Goal: Transaction & Acquisition: Purchase product/service

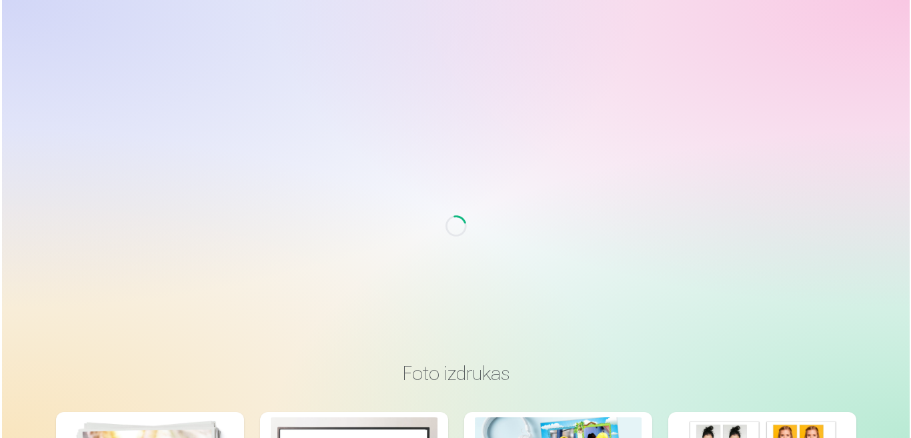
scroll to position [67, 0]
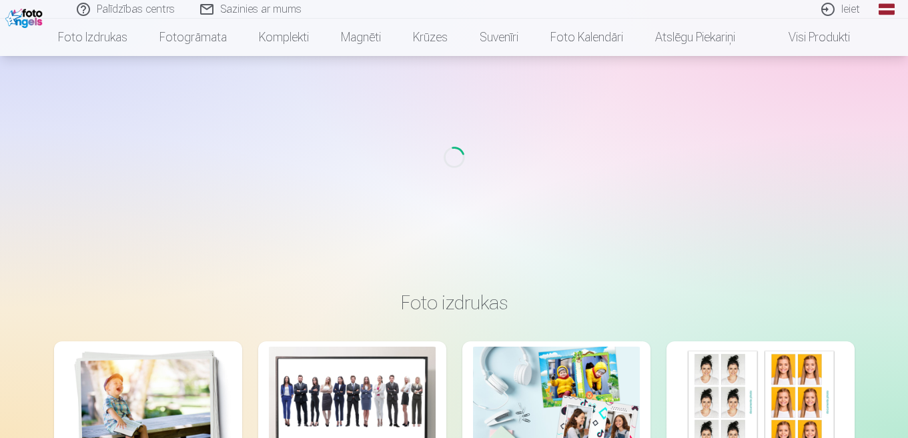
click at [850, 13] on link "Ieiet" at bounding box center [841, 9] width 64 height 19
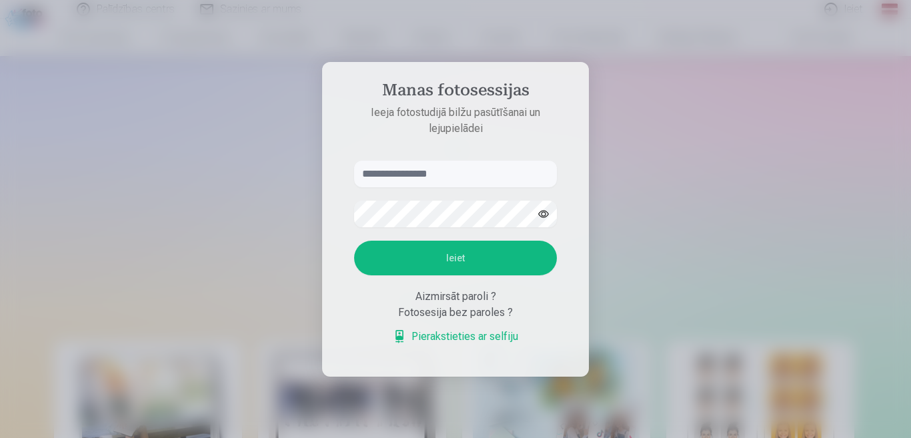
click at [382, 179] on input "text" at bounding box center [455, 174] width 203 height 27
type input "**********"
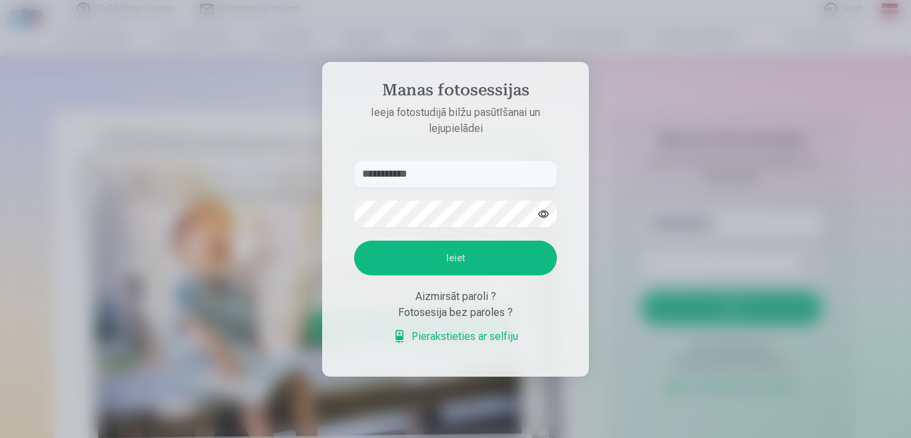
click at [418, 254] on button "Ieiet" at bounding box center [455, 258] width 203 height 35
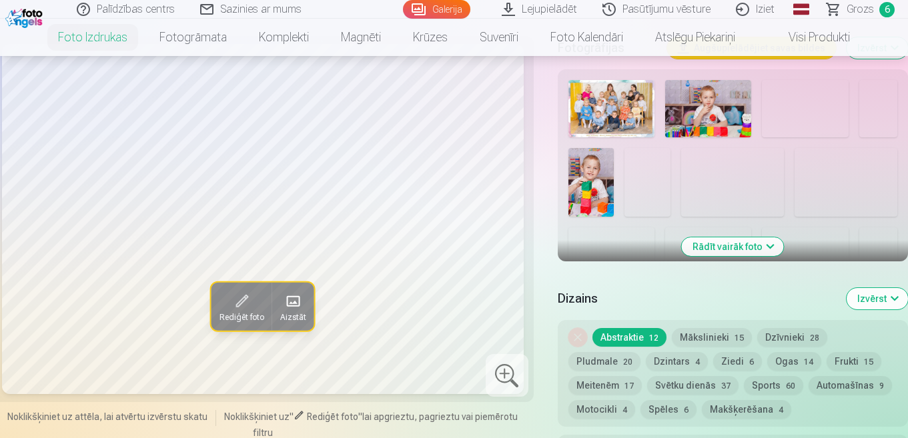
scroll to position [533, 0]
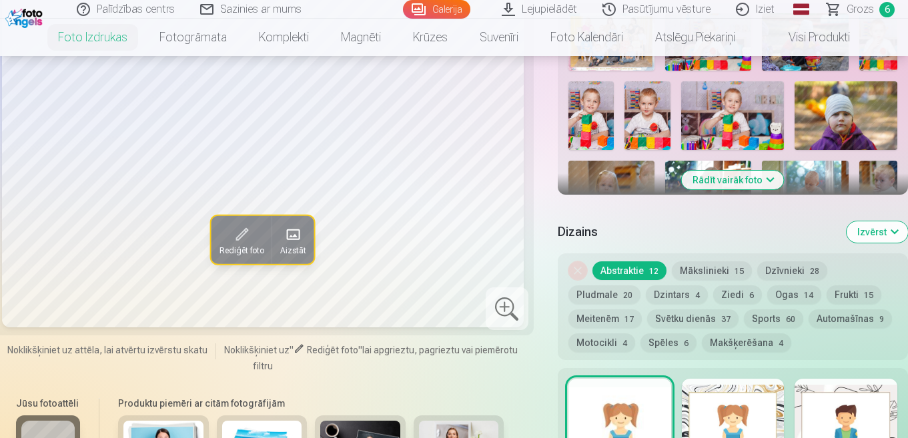
click at [759, 241] on div "Dizains Izvērst" at bounding box center [732, 232] width 350 height 43
click at [746, 184] on button "Rādīt vairāk foto" at bounding box center [732, 180] width 102 height 19
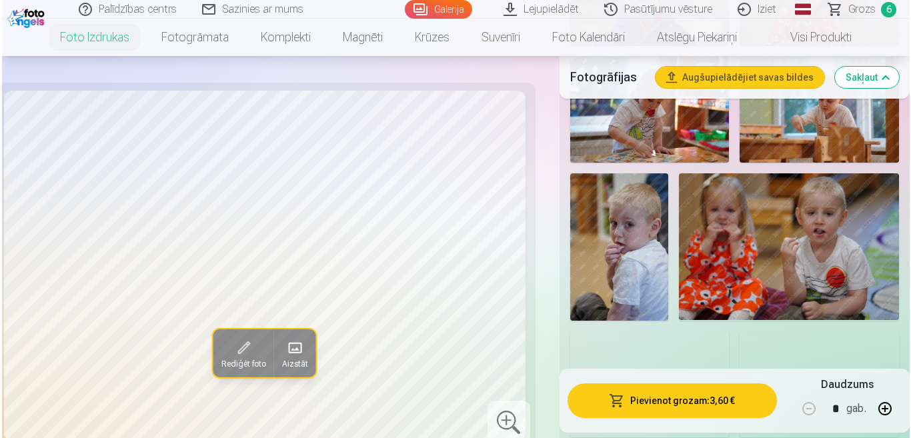
scroll to position [1134, 0]
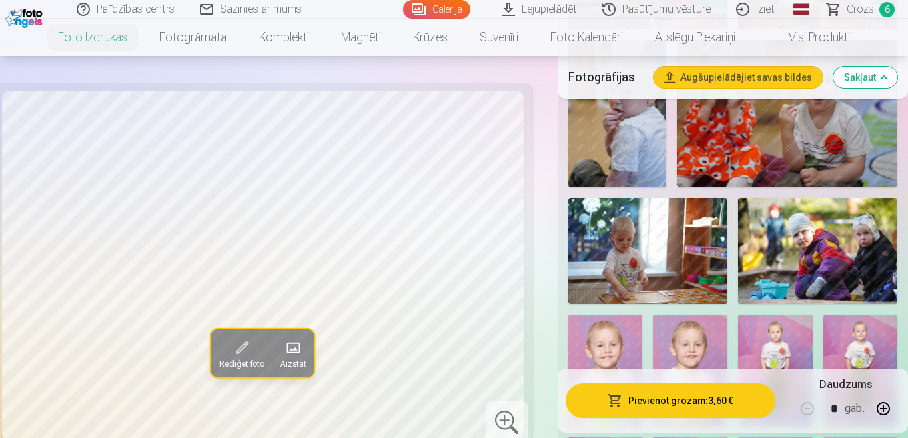
click at [661, 255] on img at bounding box center [647, 251] width 159 height 106
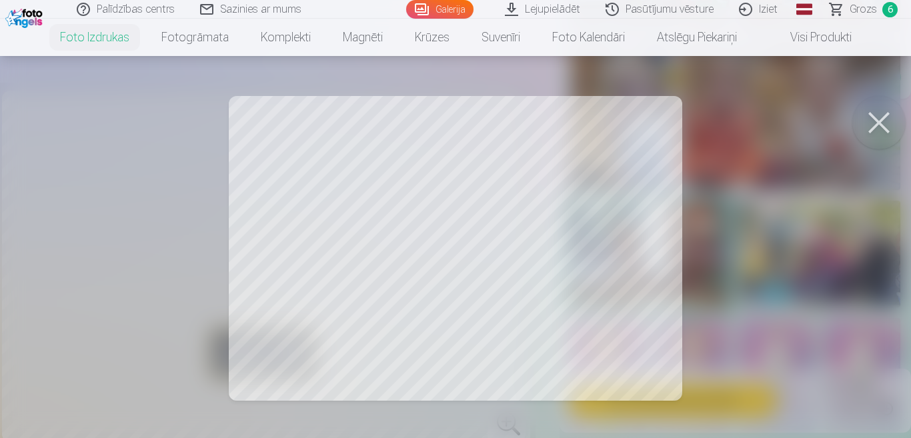
click at [559, 265] on div at bounding box center [455, 219] width 911 height 438
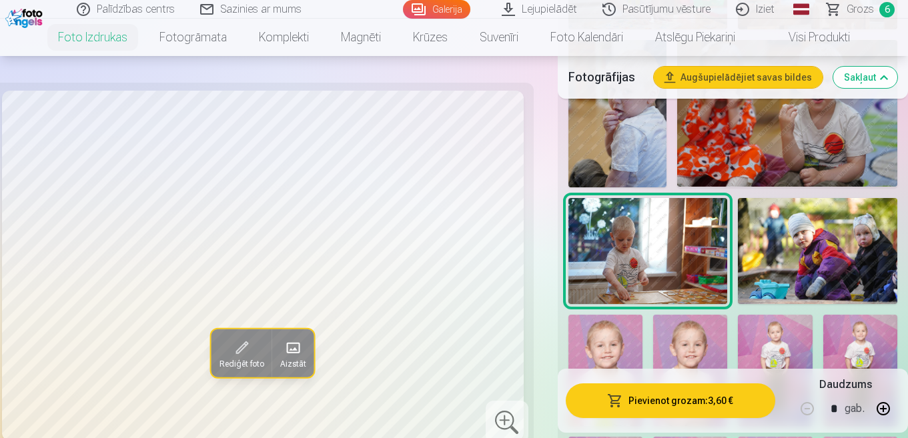
click at [673, 405] on button "Pievienot grozam : 3,60 €" at bounding box center [669, 400] width 209 height 35
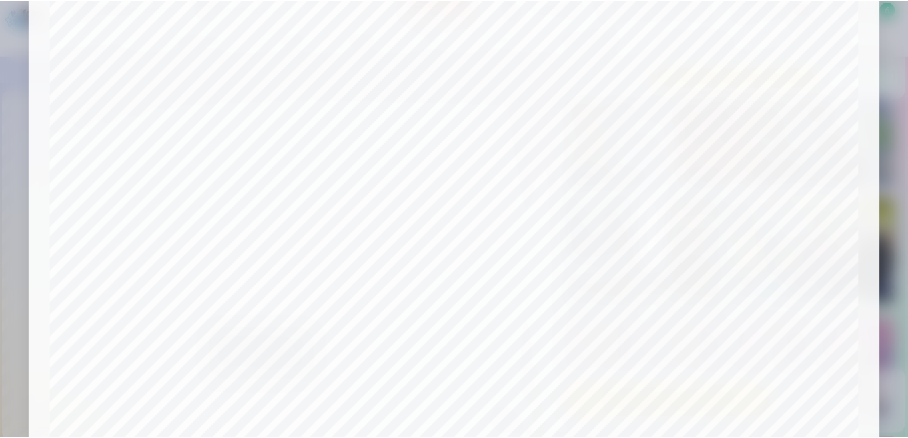
scroll to position [0, 0]
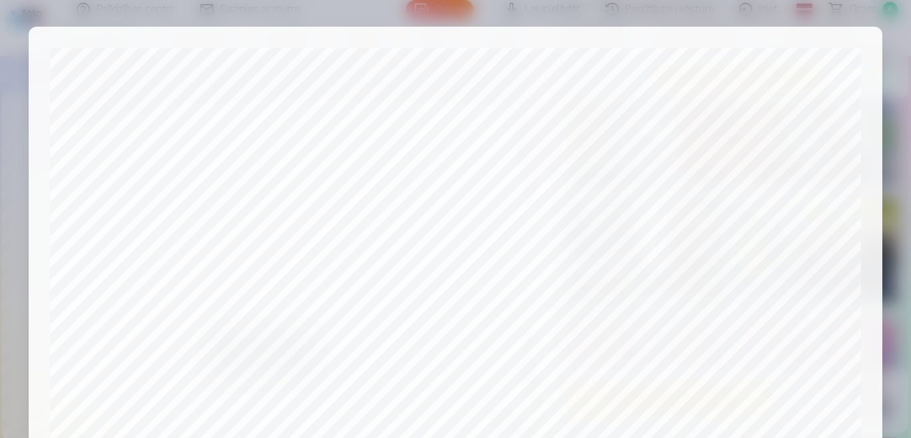
click at [894, 175] on div at bounding box center [455, 219] width 911 height 438
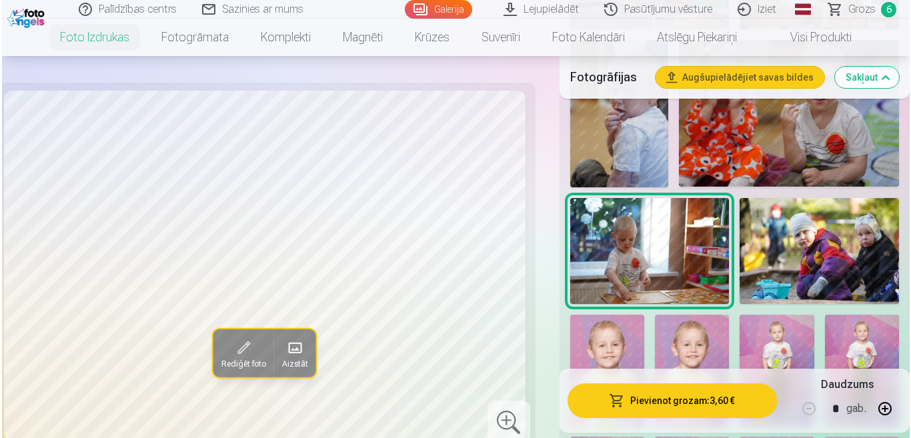
scroll to position [200, 0]
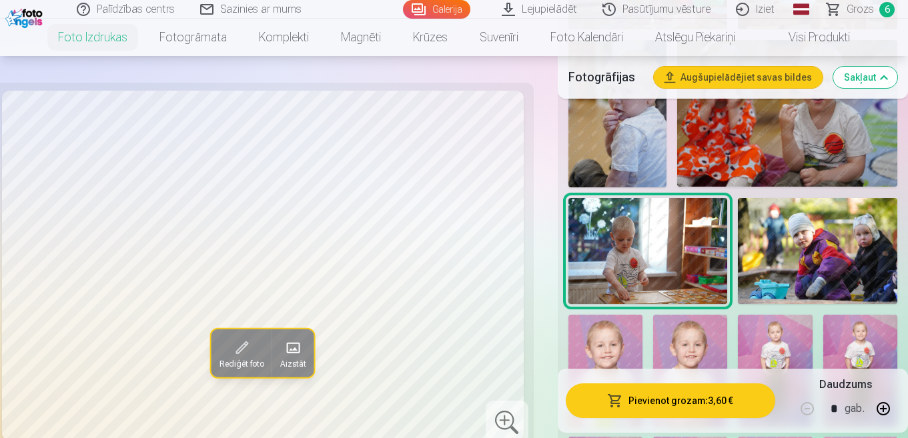
click at [669, 404] on button "Pievienot grozam : 3,60 €" at bounding box center [669, 400] width 209 height 35
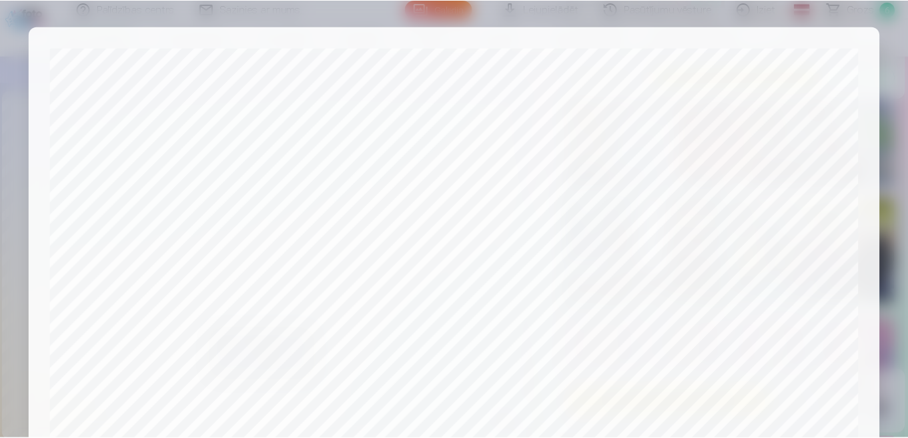
scroll to position [498, 0]
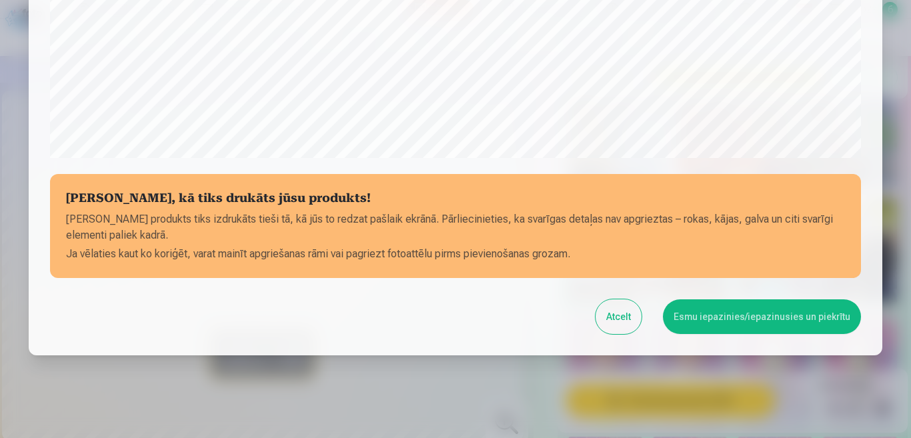
click at [745, 319] on button "Esmu iepazinies/iepazinusies un piekrītu" at bounding box center [762, 316] width 198 height 35
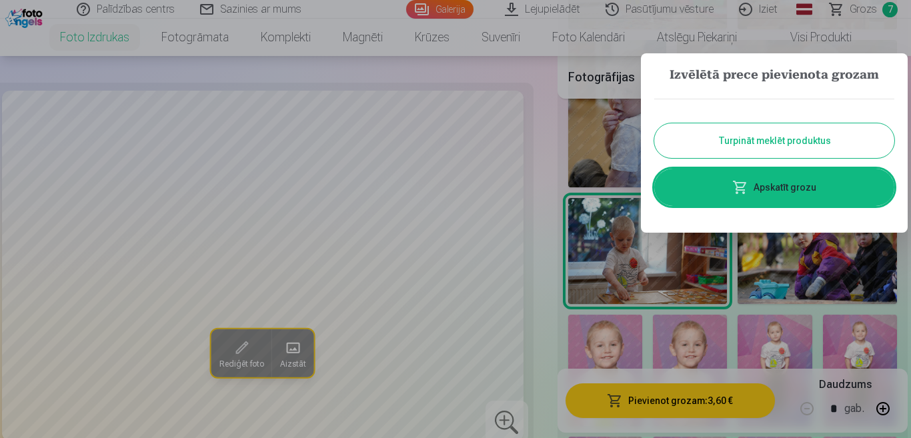
click at [781, 187] on link "Apskatīt grozu" at bounding box center [774, 187] width 240 height 37
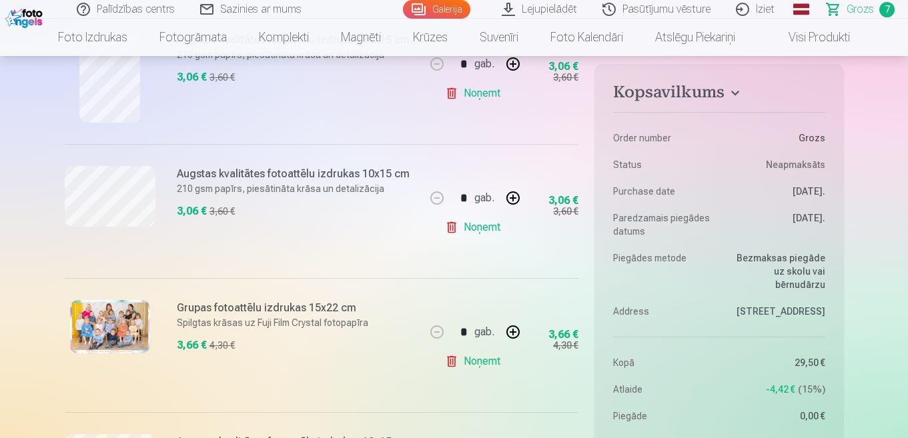
scroll to position [667, 0]
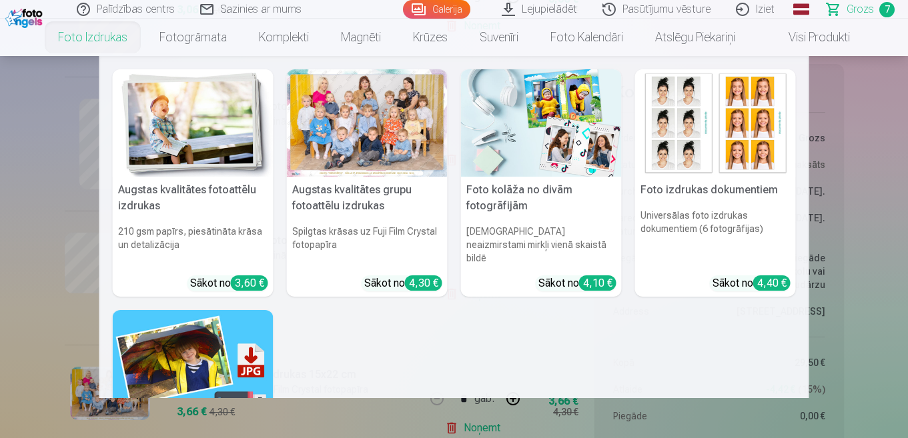
click at [341, 138] on div at bounding box center [367, 122] width 161 height 107
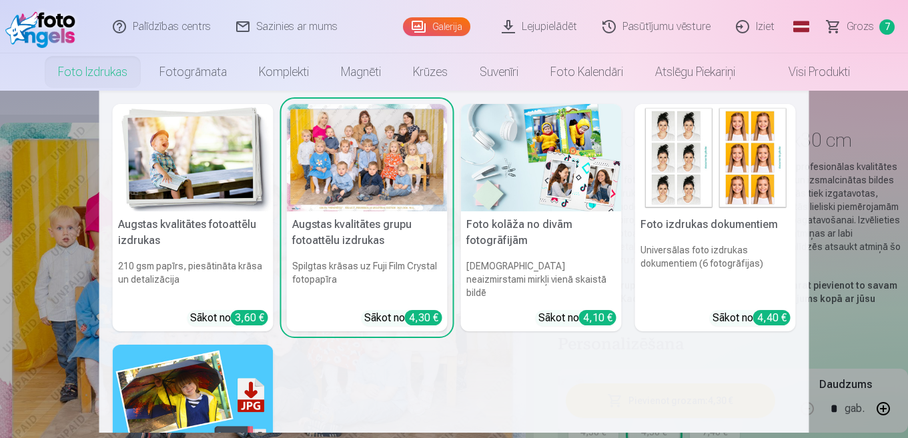
click at [373, 258] on h6 "Spilgtas krāsas uz Fuji Film Crystal fotopapīra" at bounding box center [367, 279] width 161 height 51
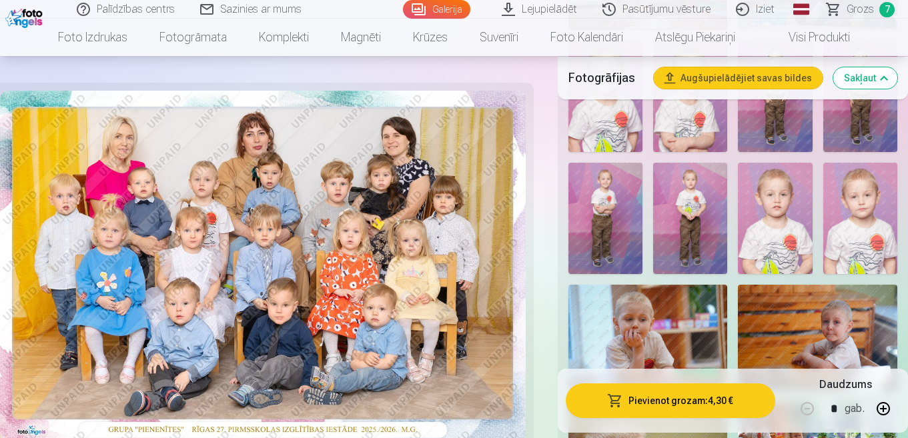
scroll to position [1467, 0]
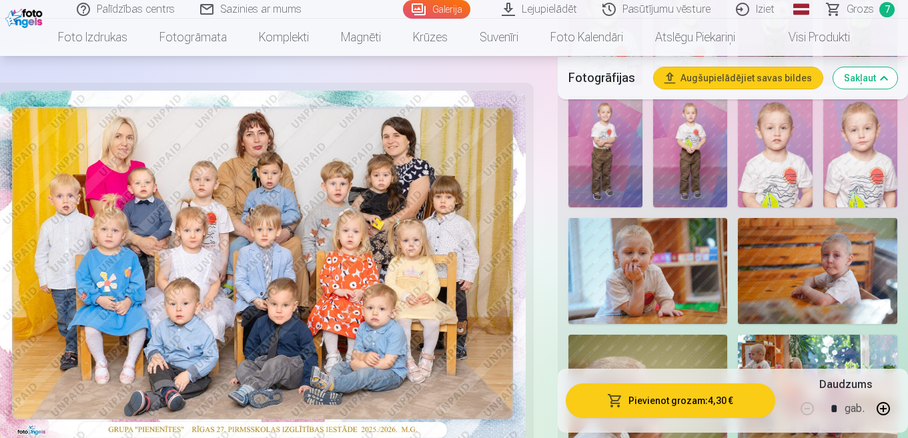
click at [661, 280] on img at bounding box center [647, 271] width 159 height 106
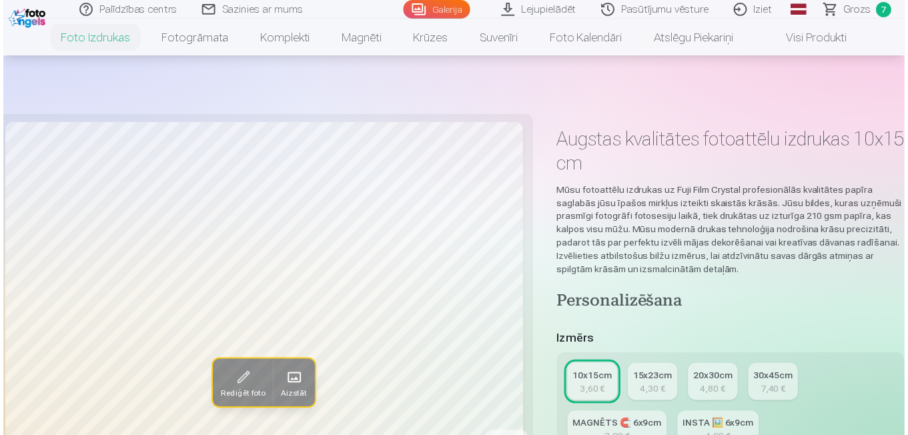
scroll to position [67, 0]
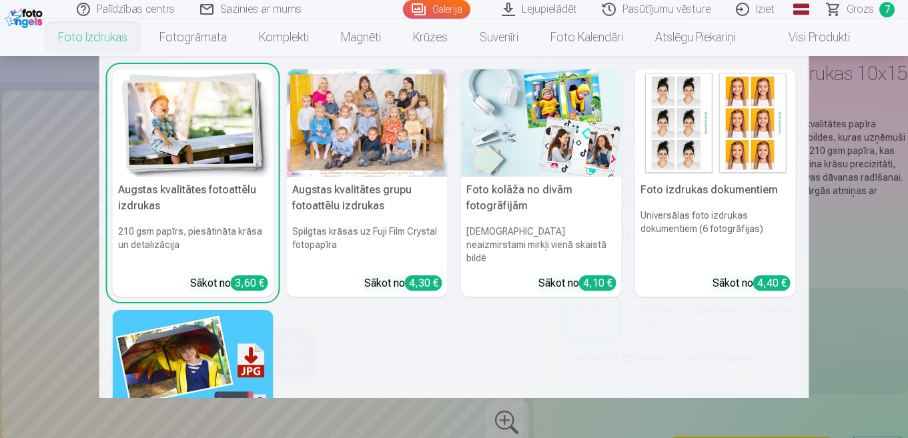
click at [394, 145] on div at bounding box center [367, 122] width 161 height 107
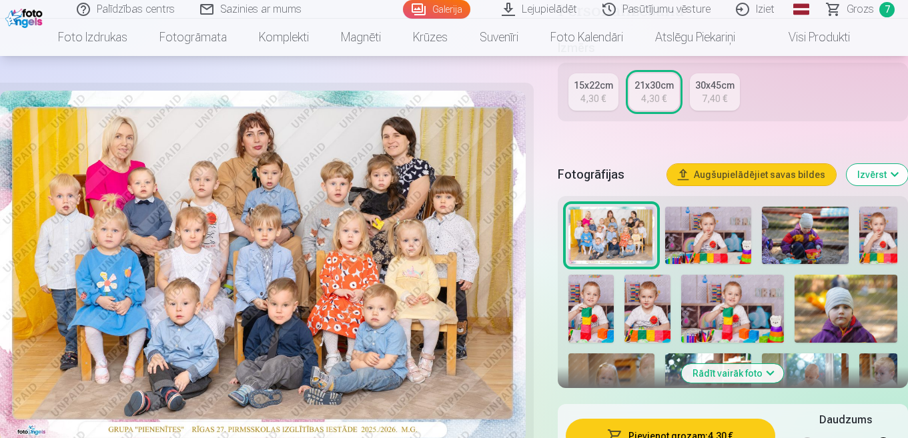
scroll to position [467, 0]
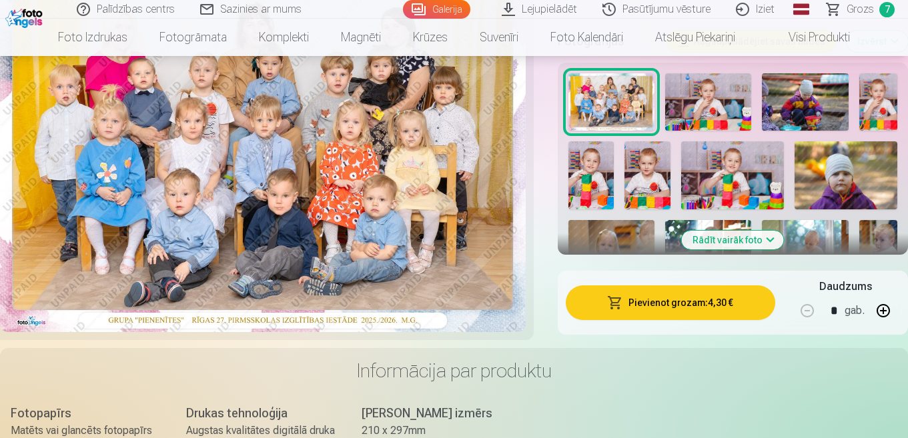
click at [755, 241] on button "Rādīt vairāk foto" at bounding box center [732, 240] width 102 height 19
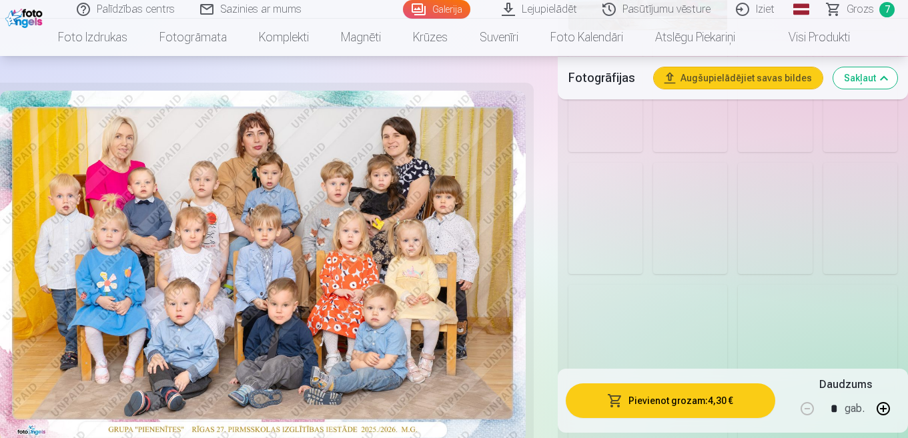
scroll to position [1467, 0]
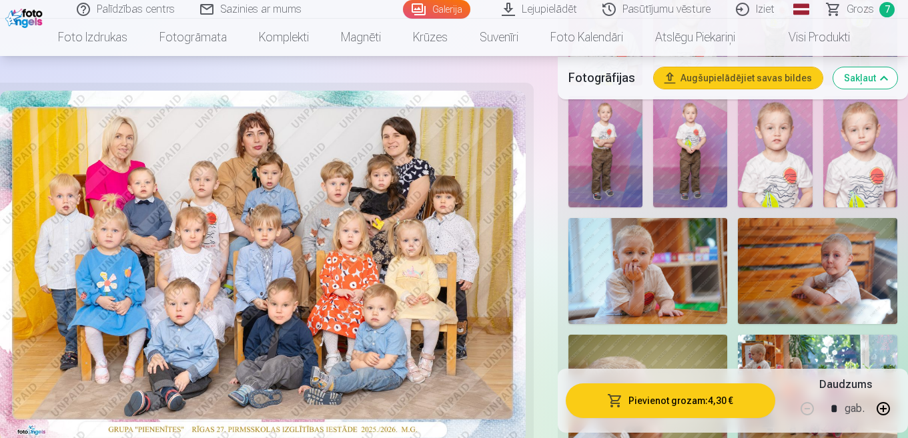
click at [661, 264] on img at bounding box center [647, 271] width 159 height 106
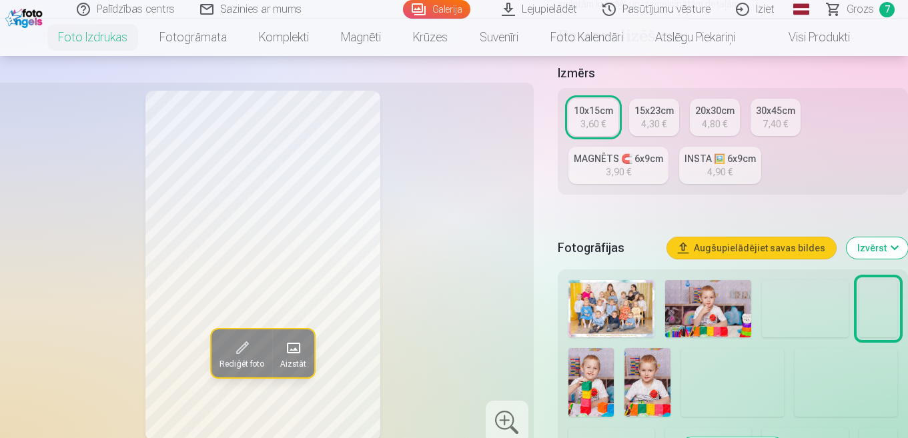
scroll to position [467, 0]
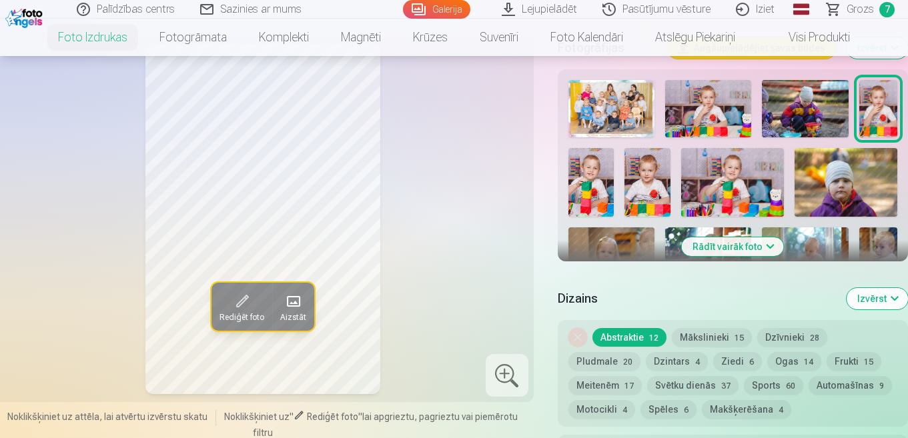
click at [728, 247] on button "Rādīt vairāk foto" at bounding box center [732, 246] width 102 height 19
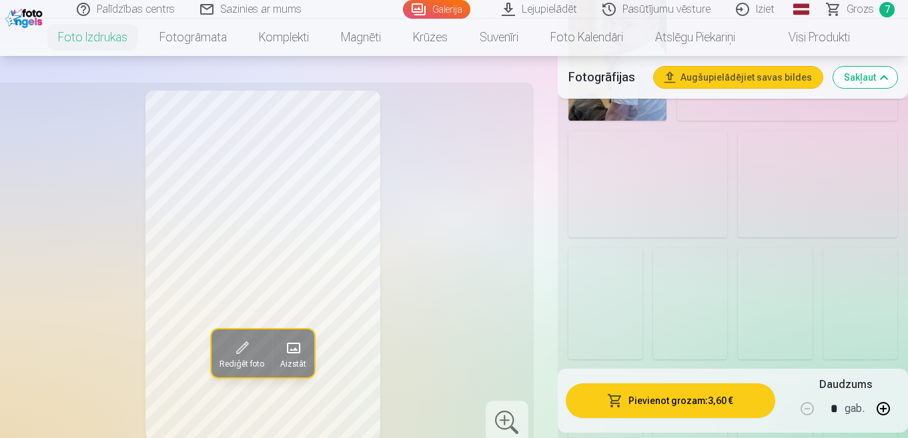
scroll to position [1400, 0]
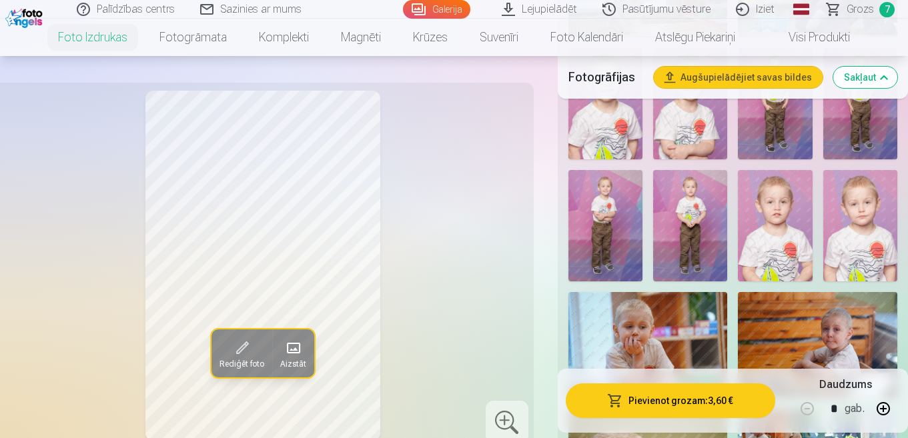
click at [646, 334] on img at bounding box center [647, 345] width 159 height 106
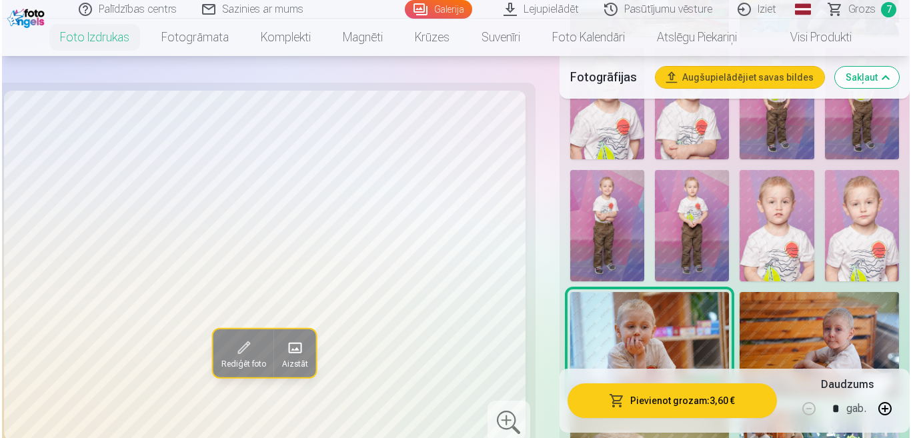
scroll to position [1600, 0]
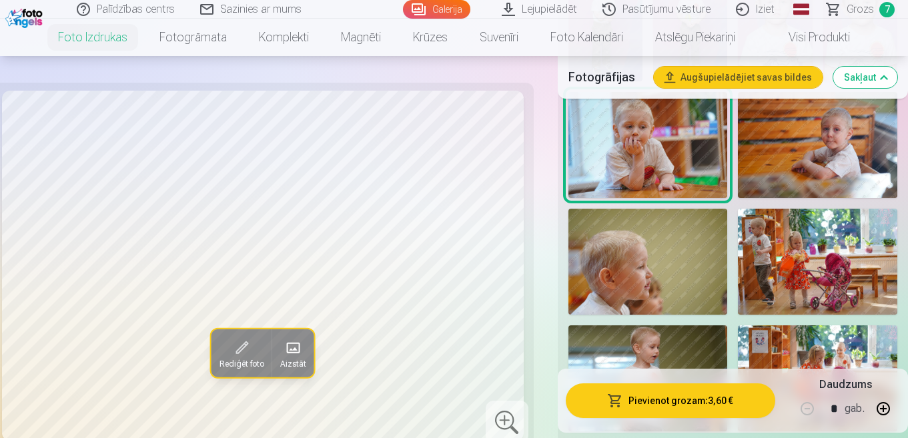
click at [671, 399] on button "Pievienot grozam : 3,60 €" at bounding box center [669, 400] width 209 height 35
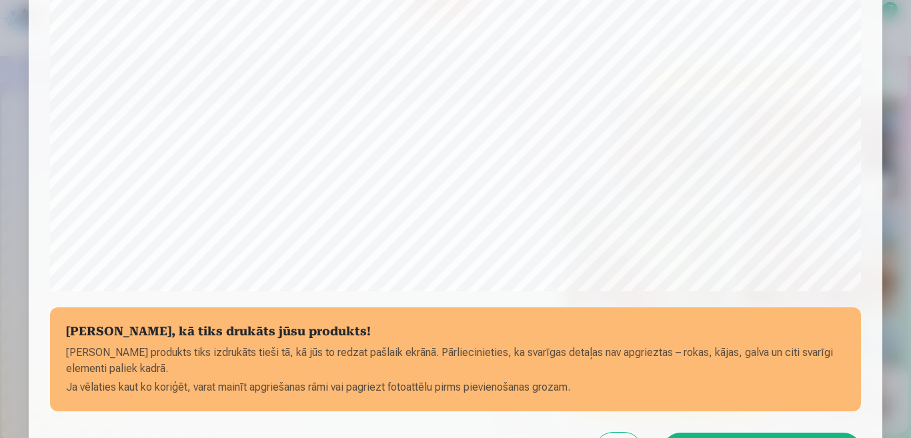
scroll to position [498, 0]
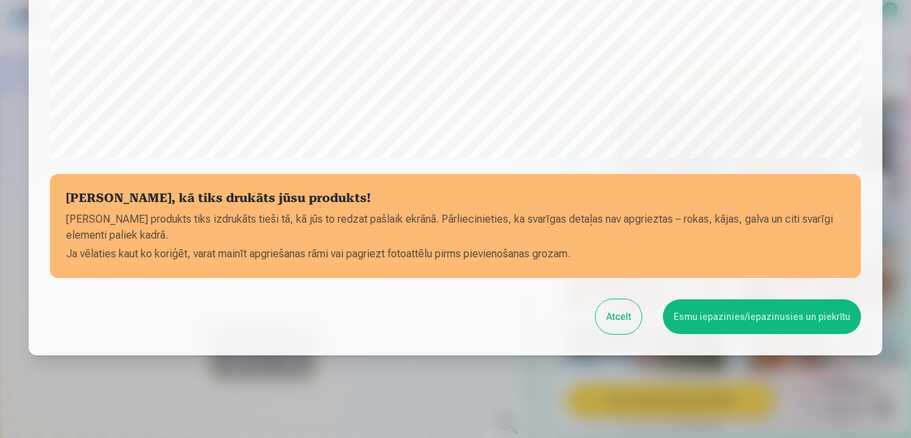
click at [725, 313] on button "Esmu iepazinies/iepazinusies un piekrītu" at bounding box center [762, 316] width 198 height 35
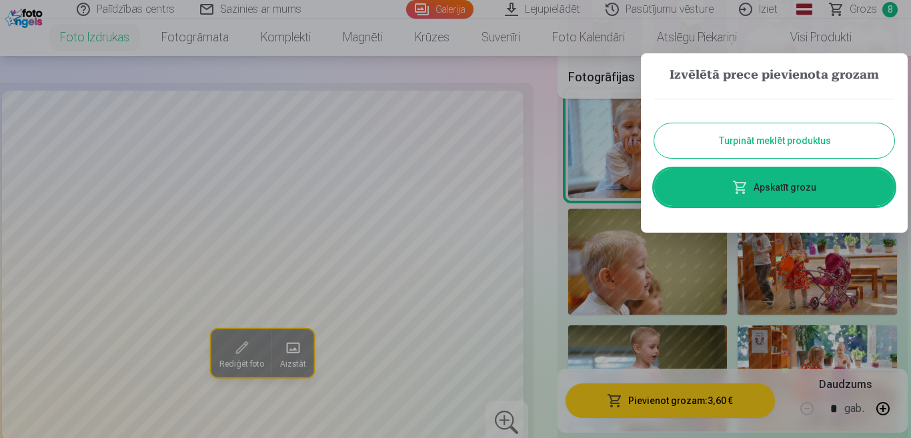
click at [786, 190] on link "Apskatīt grozu" at bounding box center [774, 187] width 240 height 37
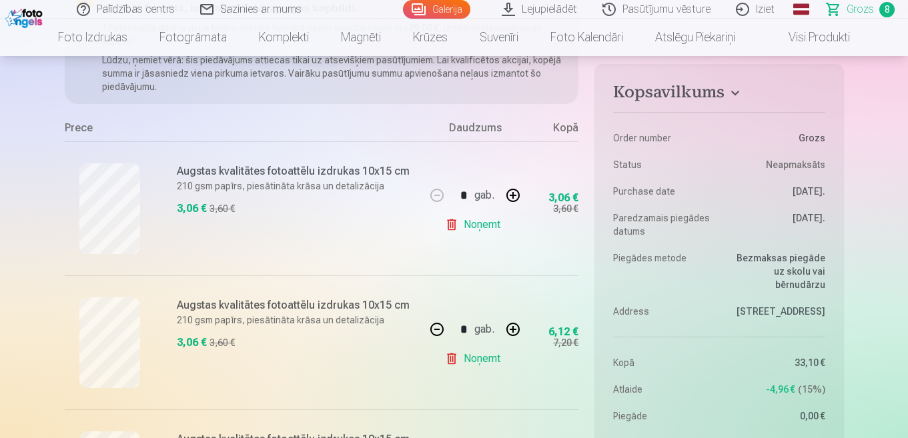
scroll to position [133, 0]
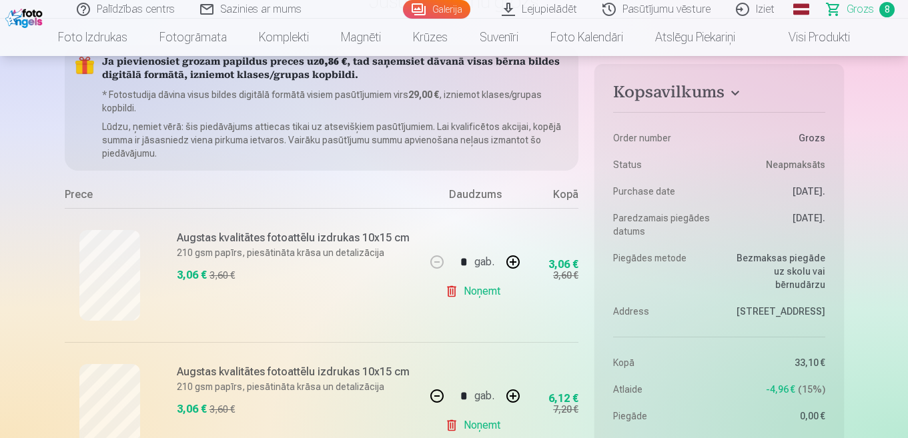
click at [885, 10] on span "8" at bounding box center [886, 9] width 15 height 15
click at [513, 265] on button "button" at bounding box center [513, 262] width 32 height 32
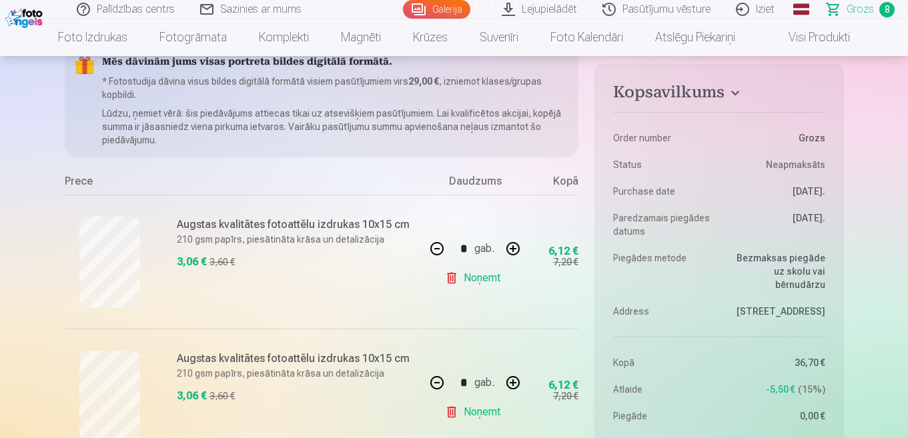
click at [439, 246] on button "button" at bounding box center [437, 249] width 32 height 32
type input "*"
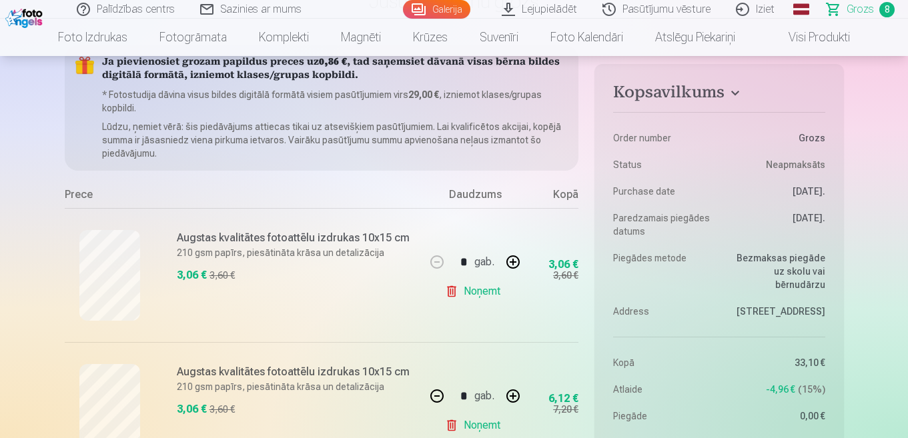
scroll to position [200, 0]
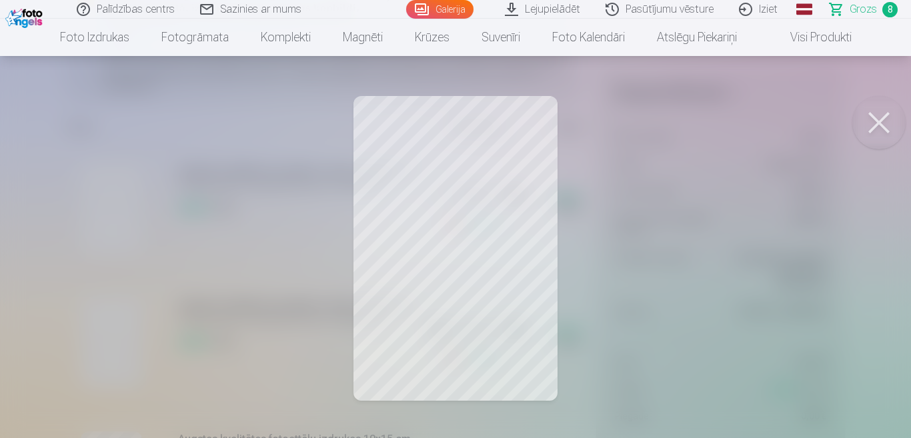
click at [495, 298] on div at bounding box center [455, 219] width 911 height 438
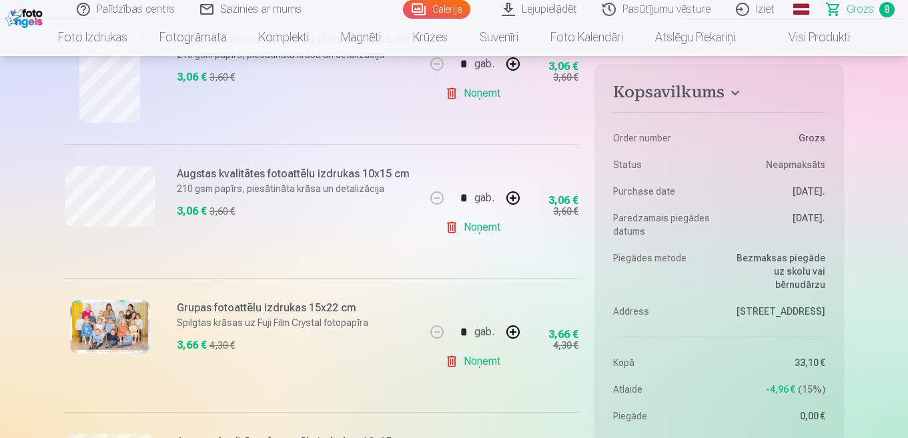
scroll to position [600, 0]
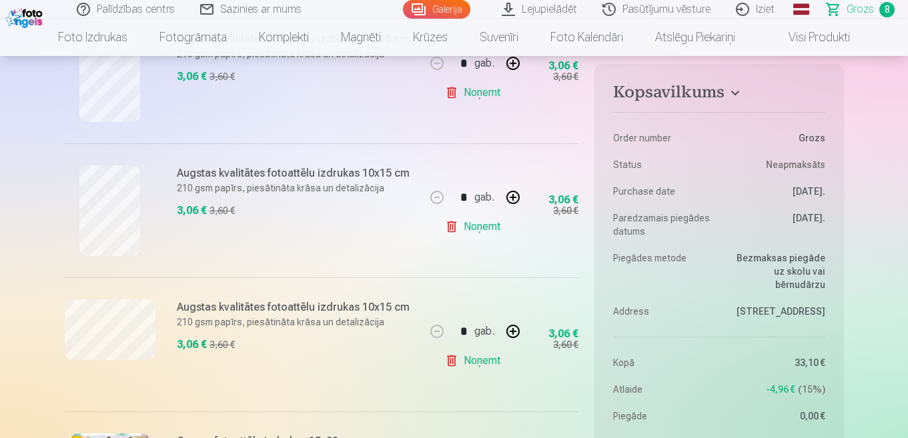
click at [476, 361] on link "Noņemt" at bounding box center [475, 360] width 61 height 27
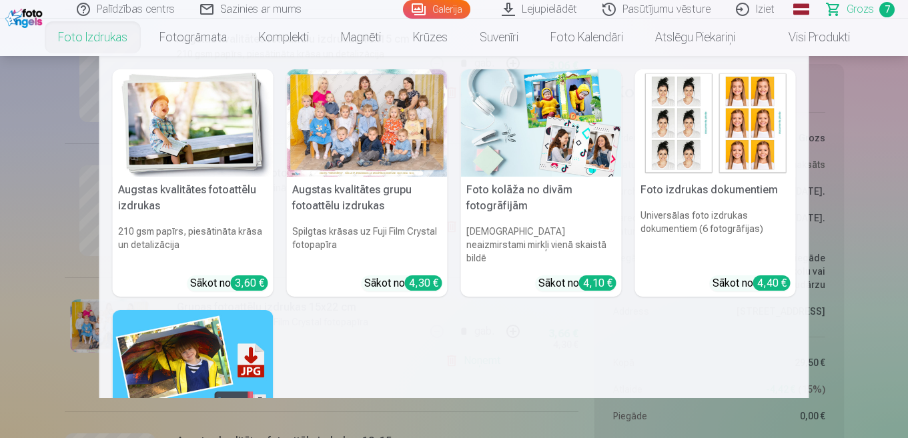
click at [109, 41] on link "Foto izdrukas" at bounding box center [92, 37] width 101 height 37
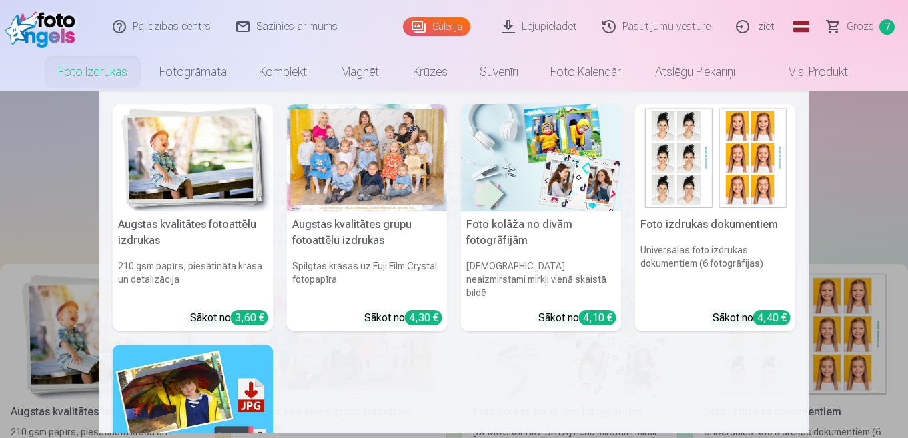
click at [364, 180] on div at bounding box center [367, 157] width 161 height 107
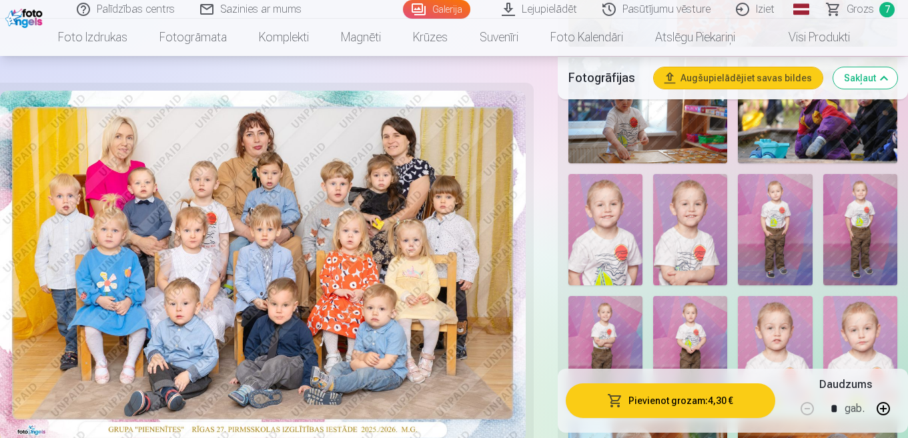
scroll to position [1334, 0]
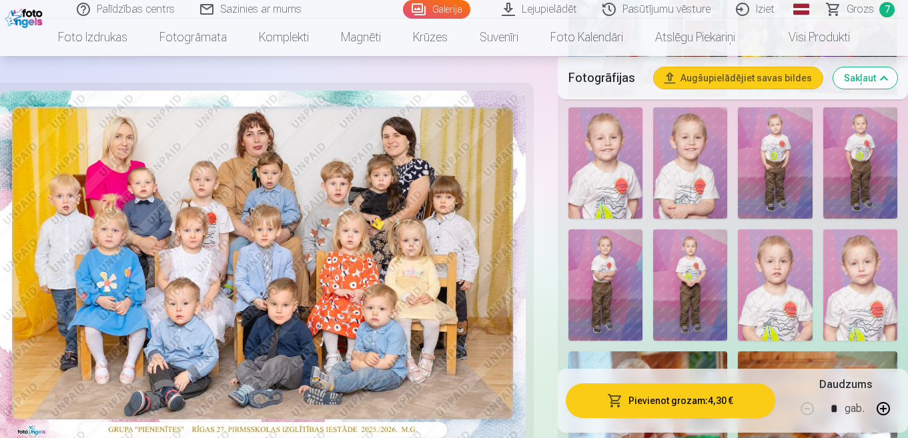
click at [866, 302] on img at bounding box center [860, 284] width 74 height 111
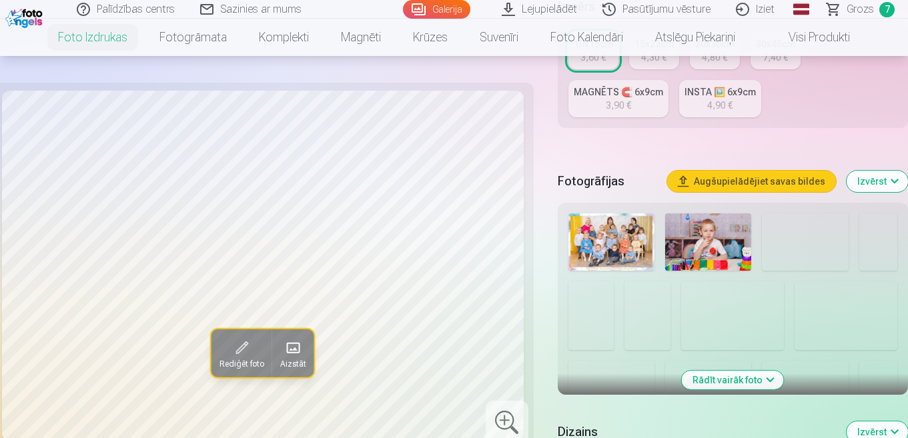
scroll to position [400, 0]
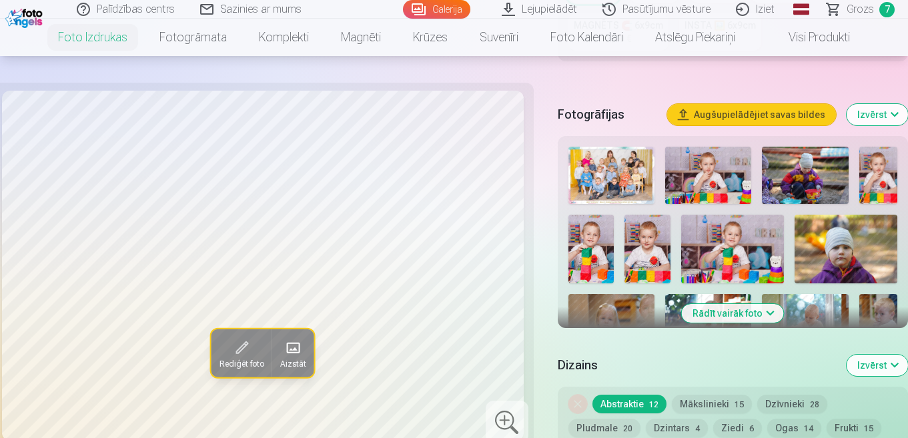
click at [730, 318] on button "Rādīt vairāk foto" at bounding box center [732, 313] width 102 height 19
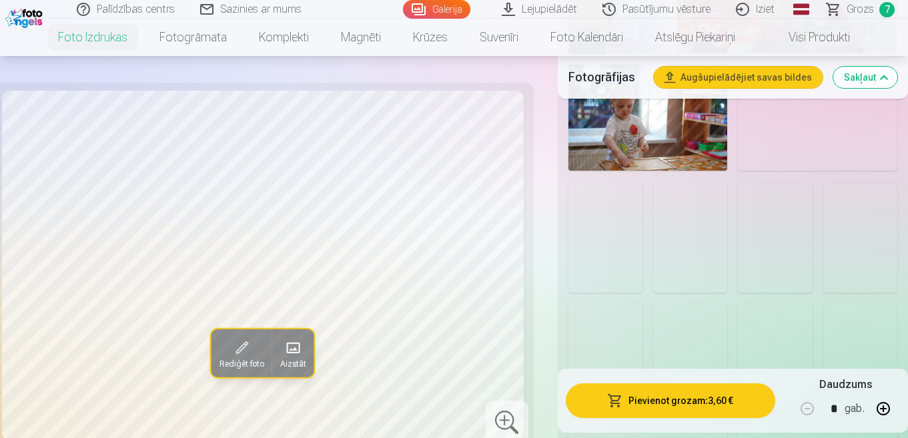
scroll to position [1334, 0]
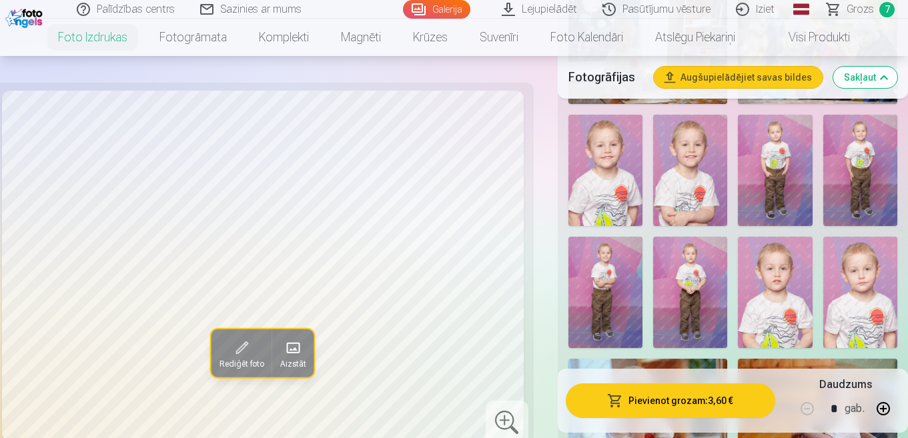
click at [603, 286] on img at bounding box center [605, 292] width 74 height 111
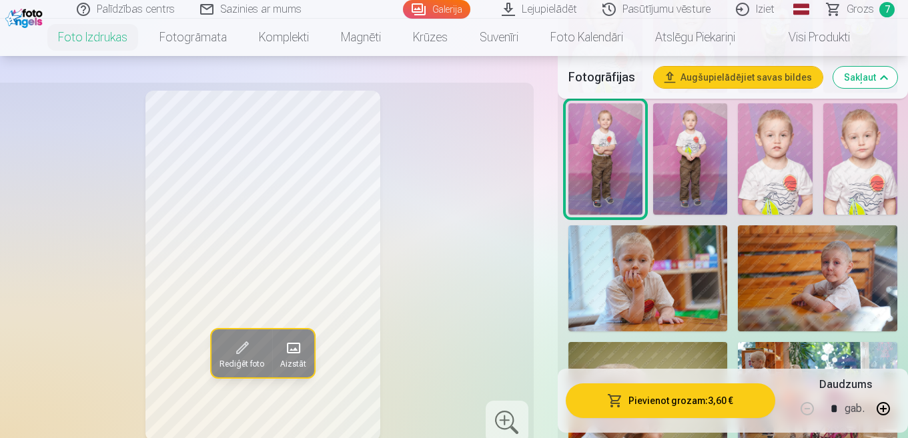
scroll to position [1534, 0]
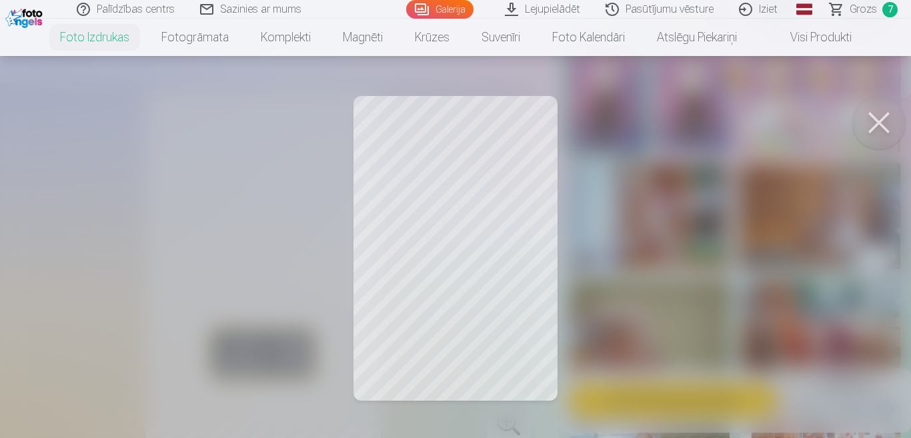
click at [887, 115] on button at bounding box center [878, 122] width 53 height 53
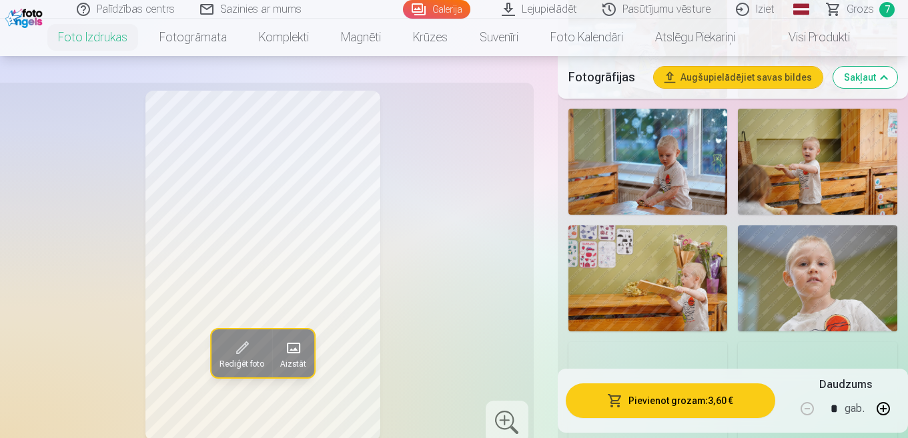
scroll to position [2134, 0]
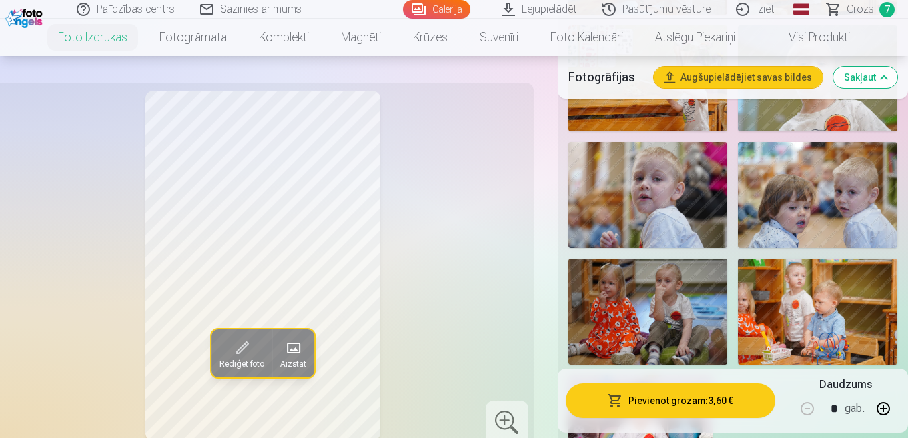
click at [235, 359] on span "Rediģēt foto" at bounding box center [241, 364] width 45 height 11
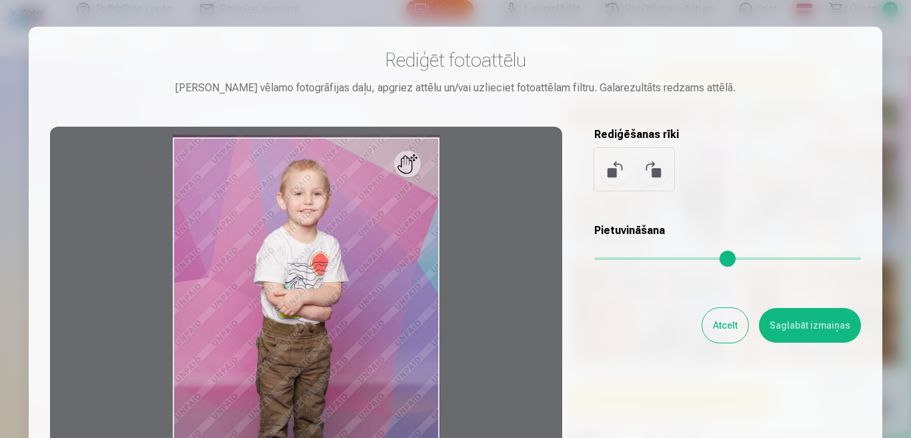
click at [720, 333] on button "Atcelt" at bounding box center [725, 325] width 46 height 35
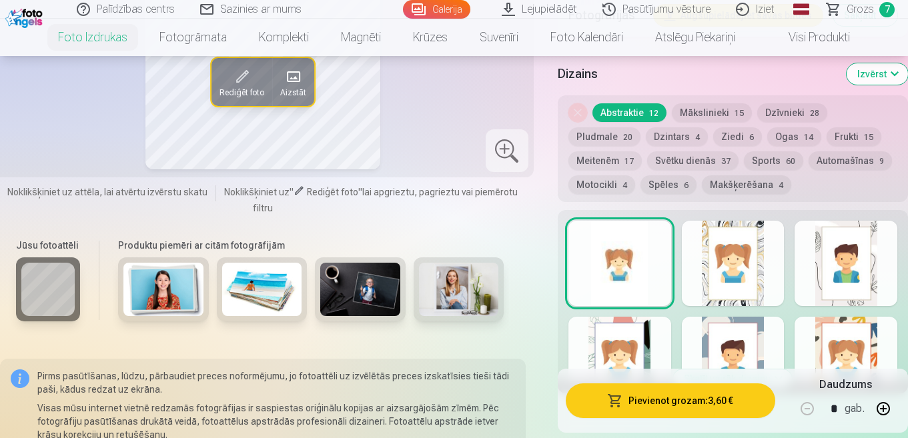
scroll to position [2467, 0]
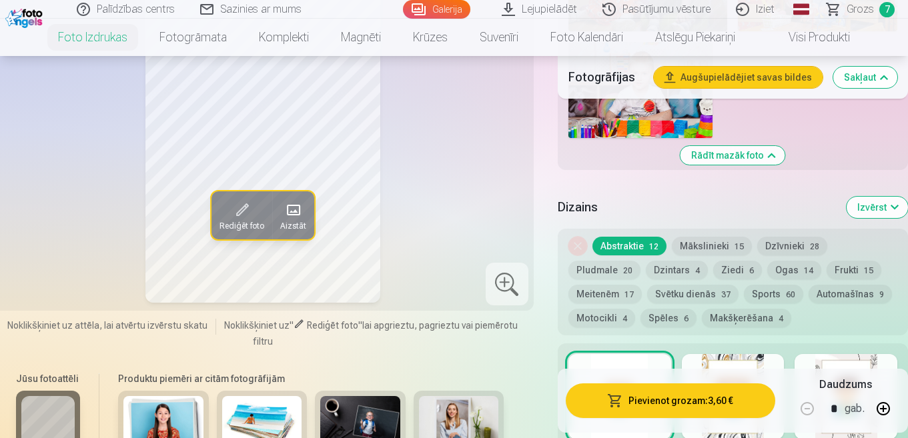
click at [501, 285] on div at bounding box center [506, 284] width 43 height 43
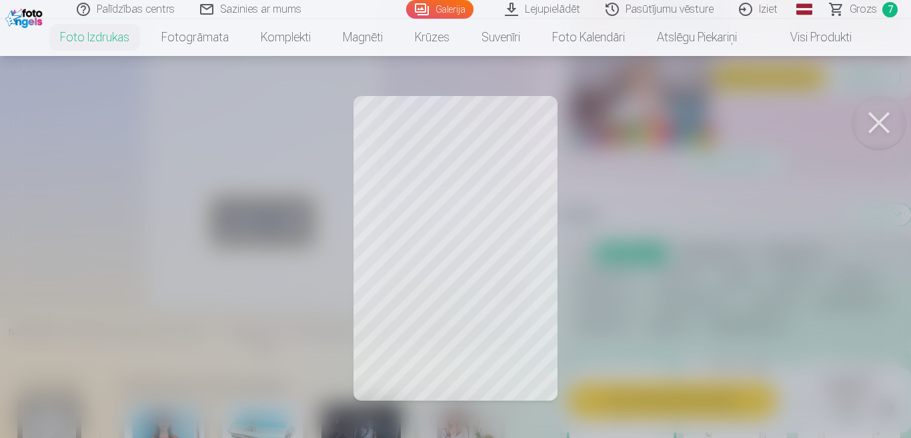
click at [882, 126] on button at bounding box center [878, 122] width 53 height 53
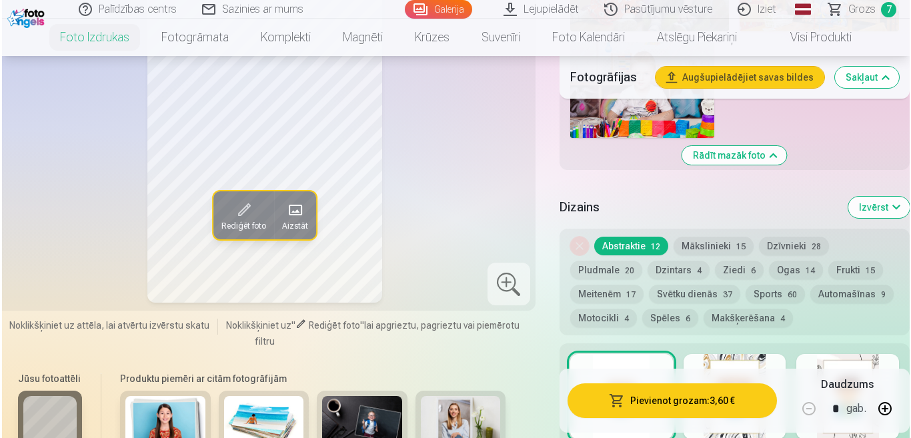
scroll to position [2401, 0]
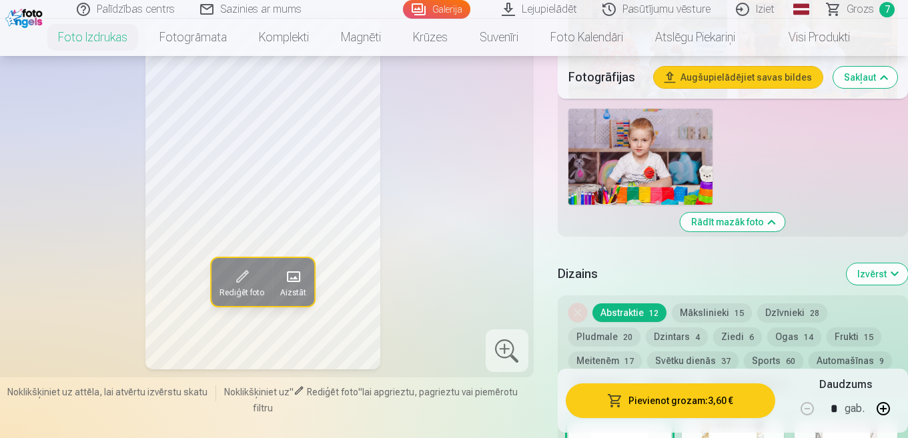
click at [618, 79] on h5 "Fotogrāfijas" at bounding box center [605, 77] width 75 height 19
click at [683, 401] on button "Pievienot grozam : 3,60 €" at bounding box center [669, 400] width 209 height 35
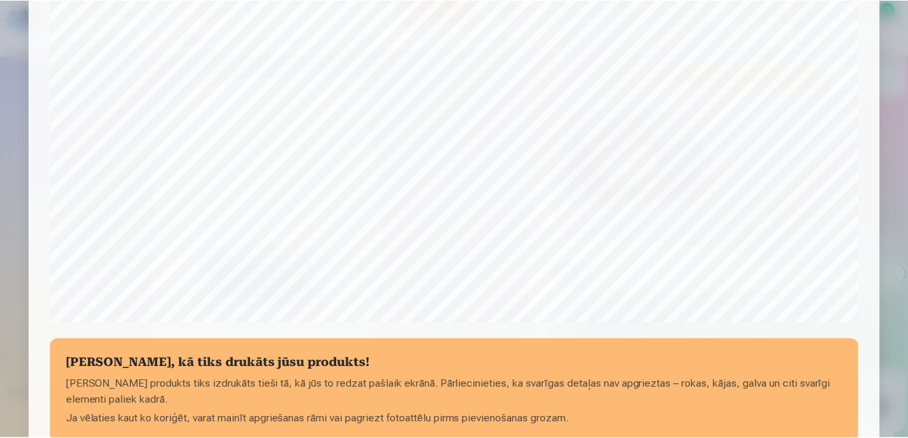
scroll to position [467, 0]
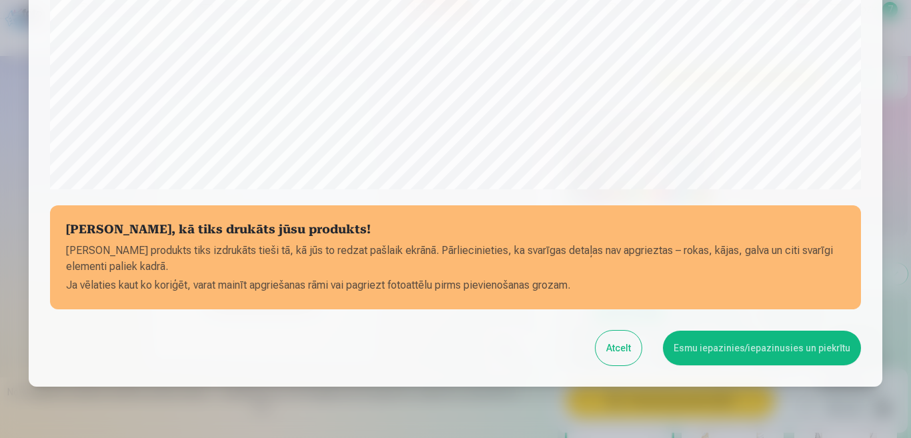
click at [778, 347] on button "Esmu iepazinies/iepazinusies un piekrītu" at bounding box center [762, 348] width 198 height 35
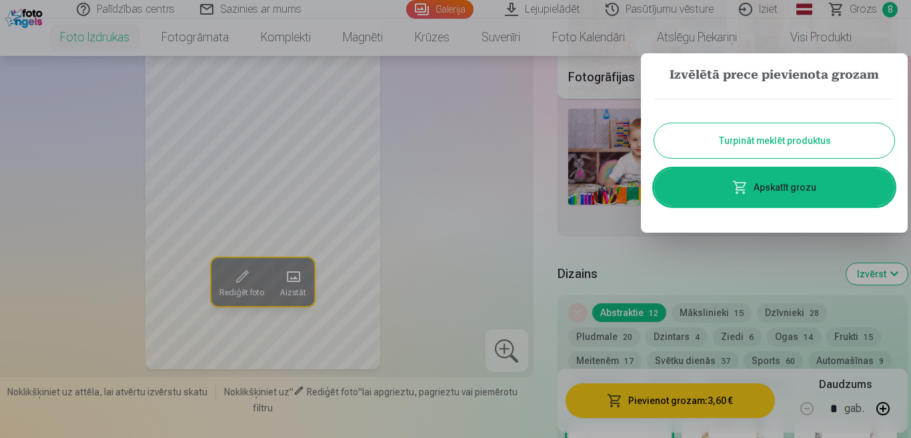
click at [792, 196] on link "Apskatīt grozu" at bounding box center [774, 187] width 240 height 37
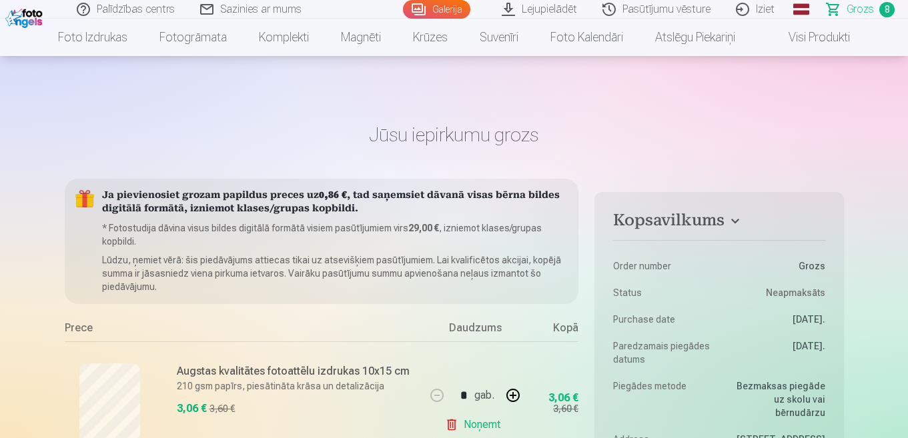
scroll to position [133, 0]
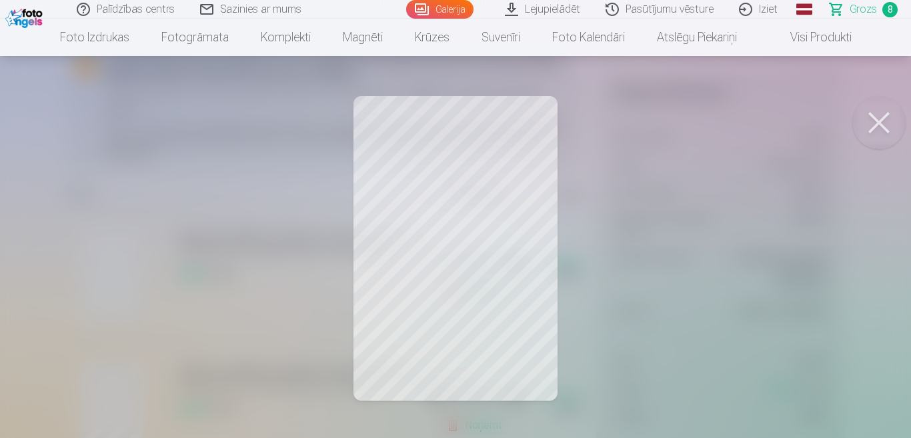
click at [872, 123] on button at bounding box center [878, 122] width 53 height 53
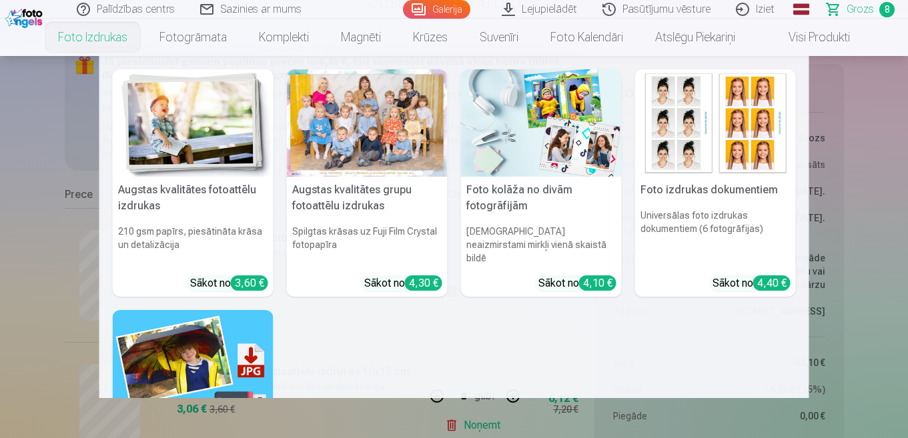
click at [375, 158] on div at bounding box center [367, 122] width 161 height 107
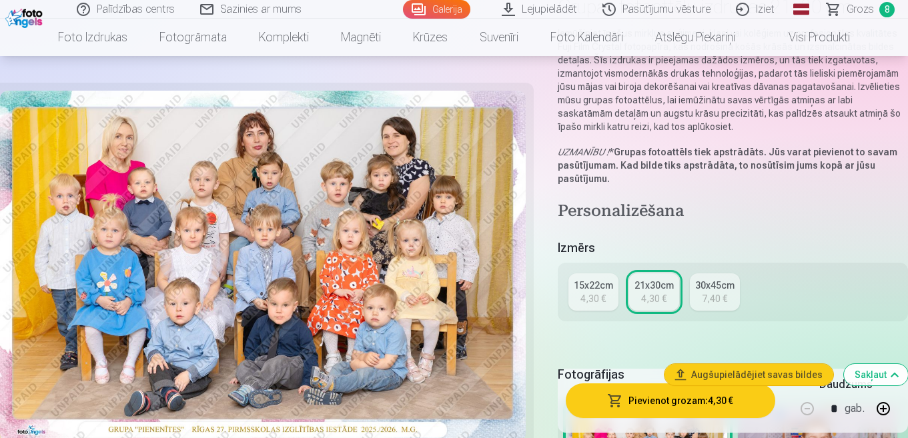
scroll to position [267, 0]
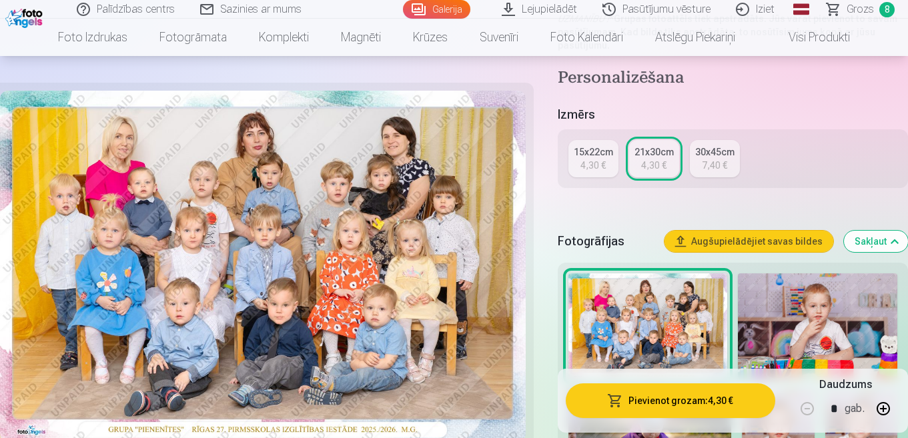
click at [597, 165] on div "4,30 €" at bounding box center [592, 165] width 25 height 13
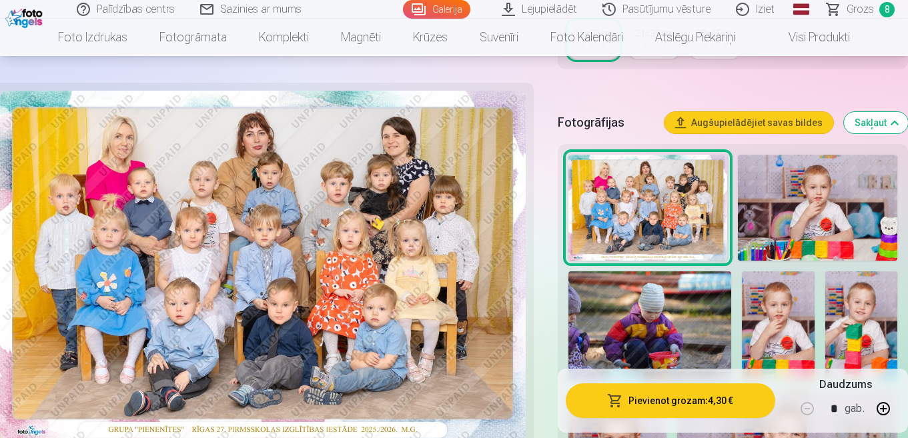
scroll to position [267, 0]
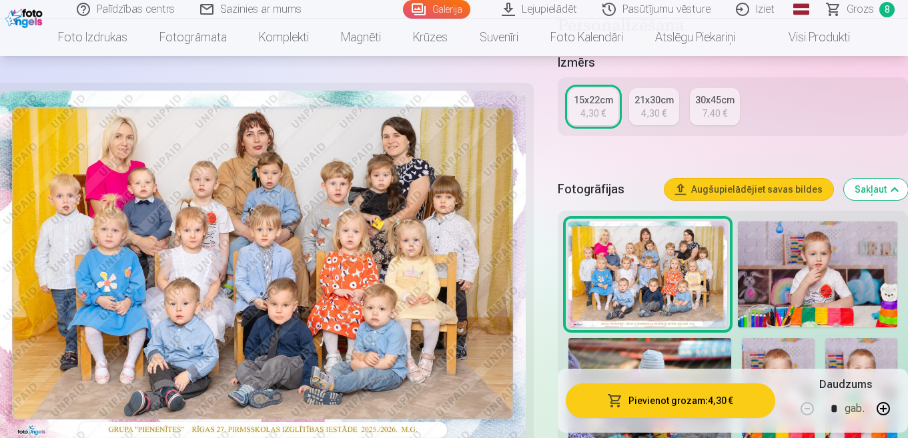
click at [659, 119] on div "4,30 €" at bounding box center [653, 113] width 25 height 13
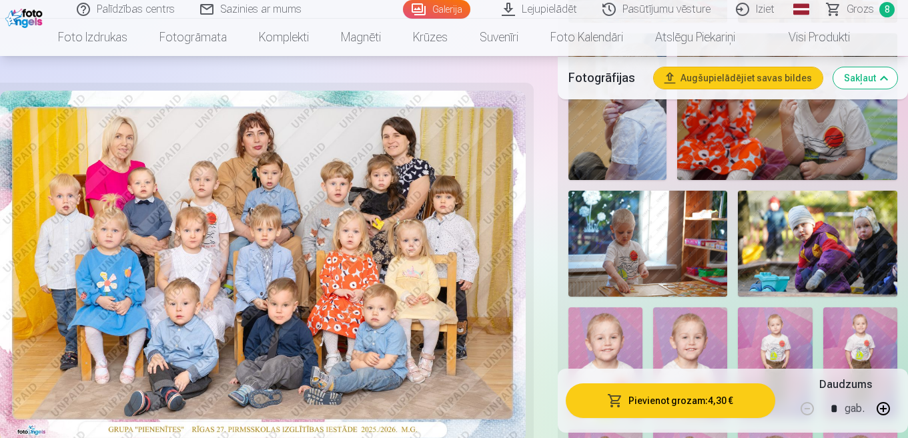
scroll to position [1467, 0]
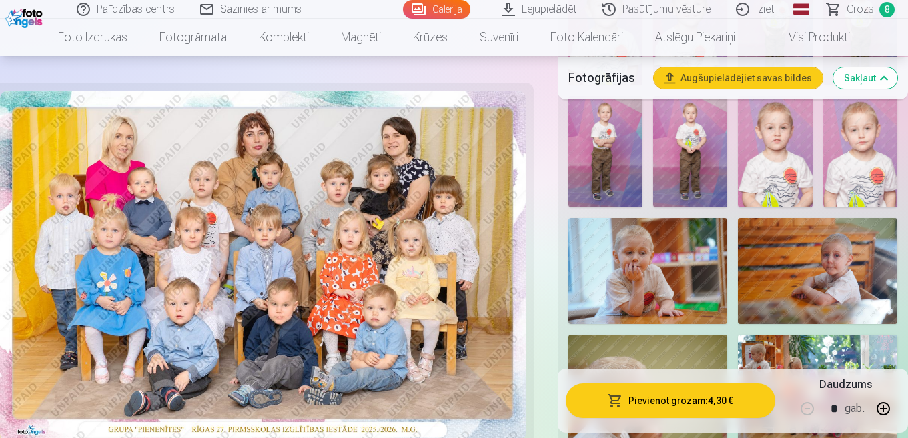
click at [885, 11] on span "8" at bounding box center [886, 9] width 15 height 15
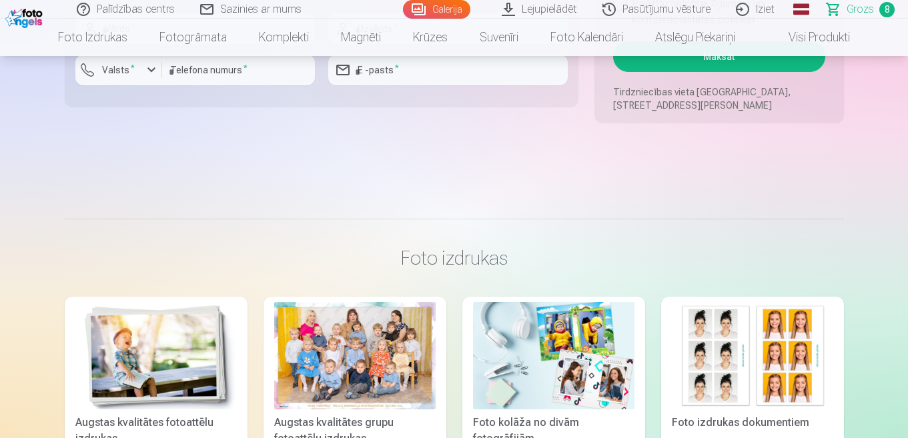
scroll to position [1934, 0]
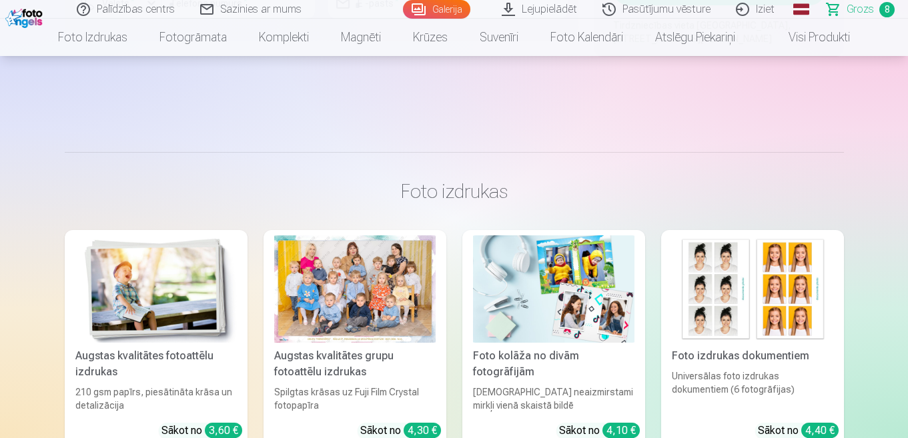
click at [351, 321] on div at bounding box center [354, 288] width 161 height 107
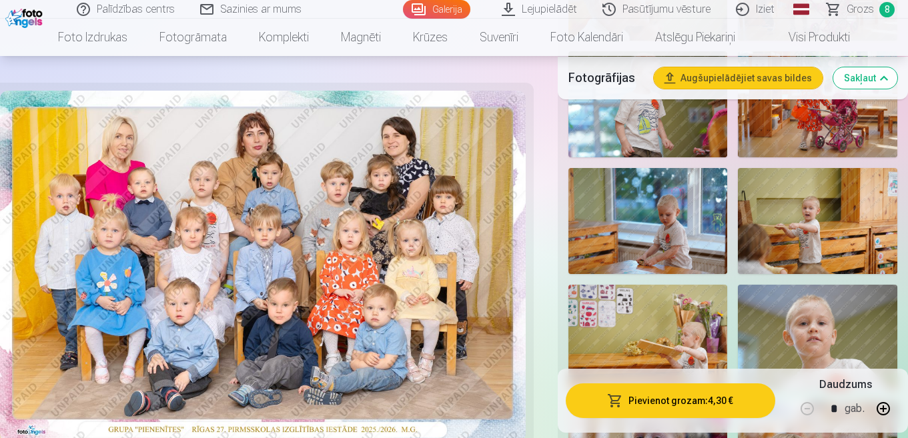
scroll to position [1934, 0]
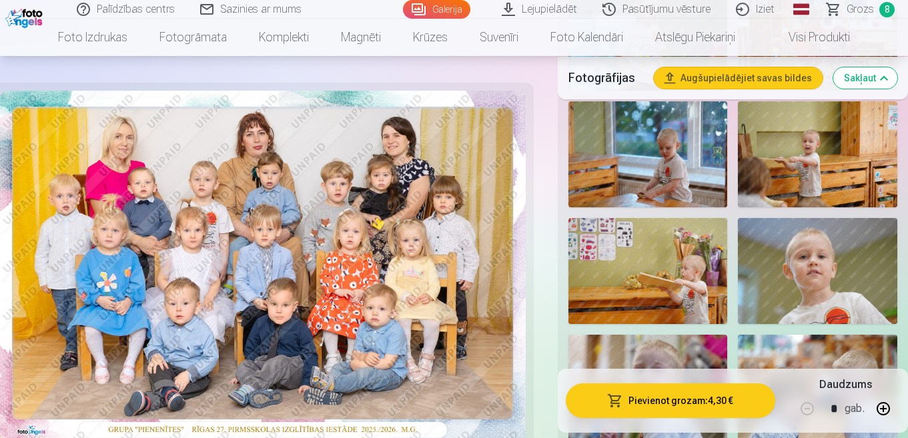
click at [821, 271] on img at bounding box center [816, 271] width 159 height 106
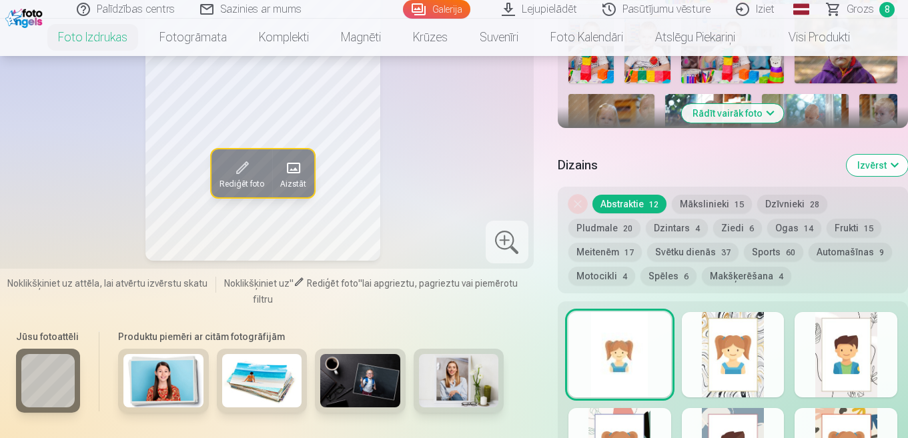
scroll to position [533, 0]
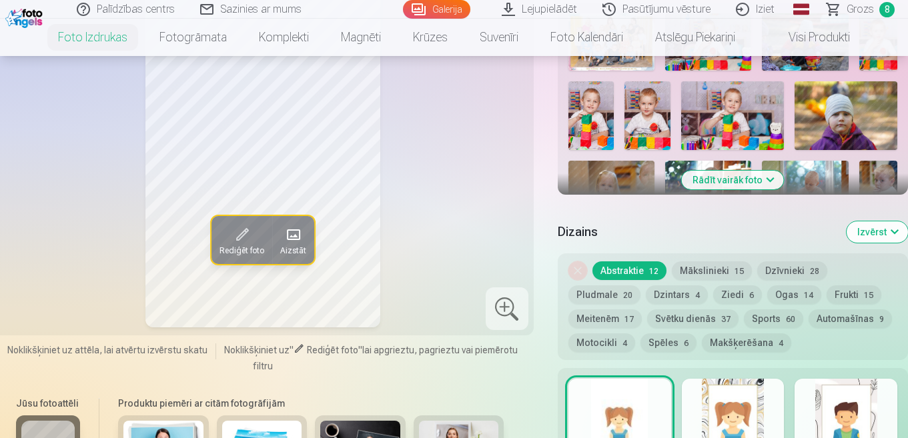
click at [753, 182] on button "Rādīt vairāk foto" at bounding box center [732, 180] width 102 height 19
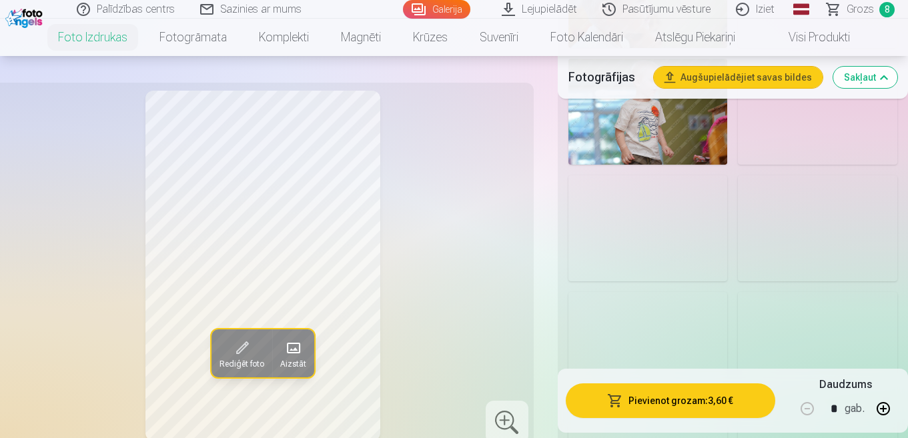
scroll to position [1934, 0]
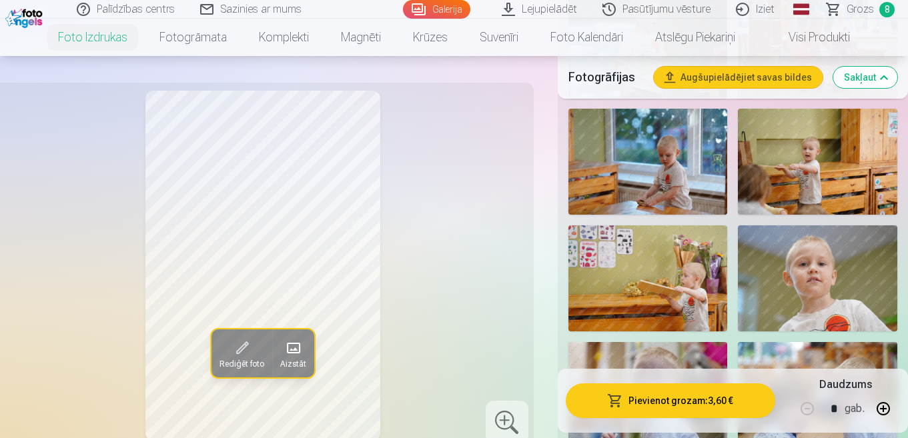
click at [813, 287] on img at bounding box center [816, 278] width 159 height 106
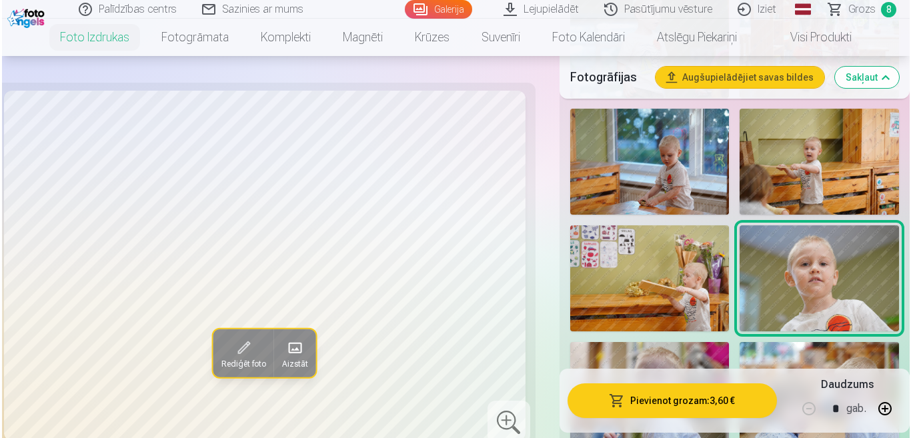
scroll to position [2067, 0]
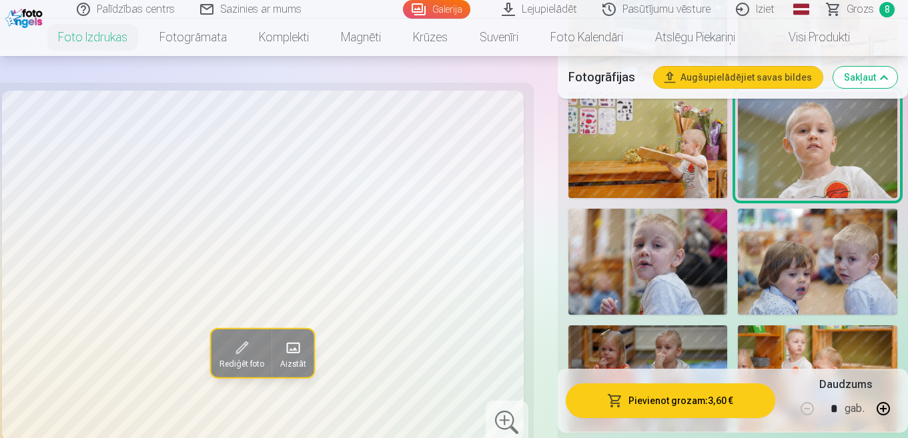
click at [631, 398] on button "Pievienot grozam : 3,60 €" at bounding box center [669, 400] width 209 height 35
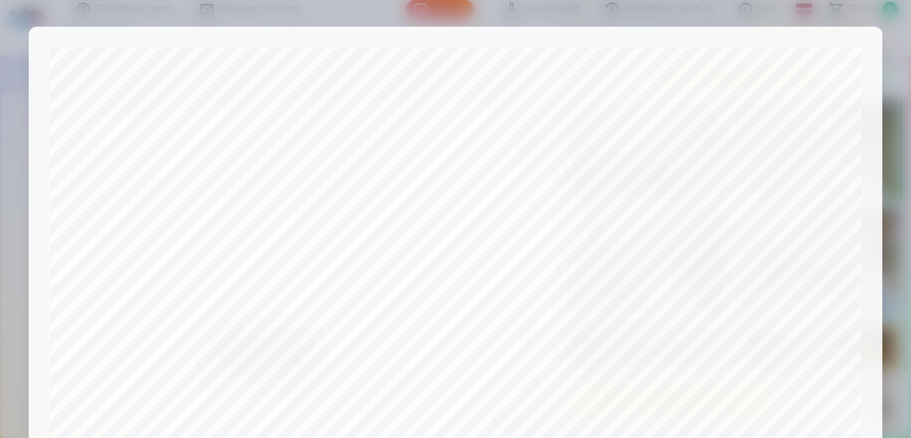
scroll to position [498, 0]
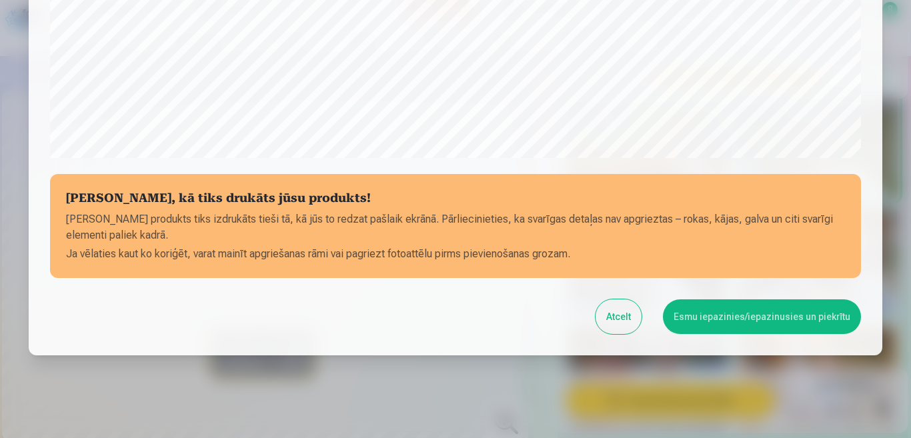
drag, startPoint x: 745, startPoint y: 318, endPoint x: 713, endPoint y: 287, distance: 44.3
click at [745, 319] on button "Esmu iepazinies/iepazinusies un piekrītu" at bounding box center [762, 316] width 198 height 35
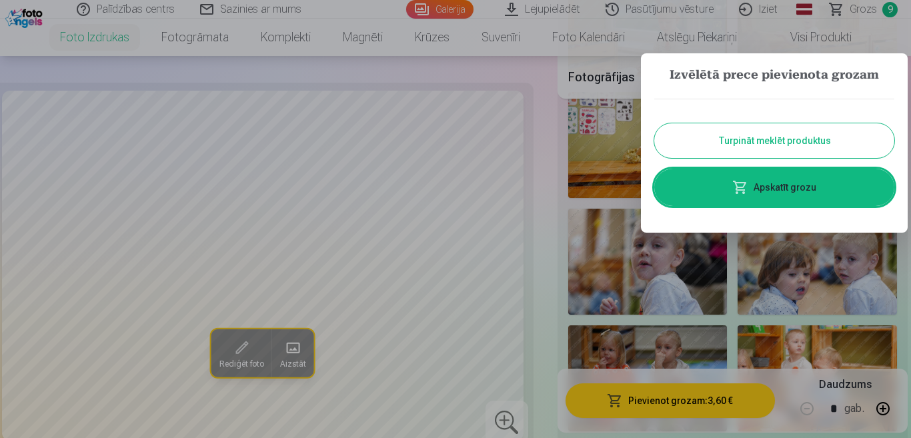
scroll to position [298, 0]
click at [784, 187] on link "Apskatīt grozu" at bounding box center [774, 187] width 240 height 37
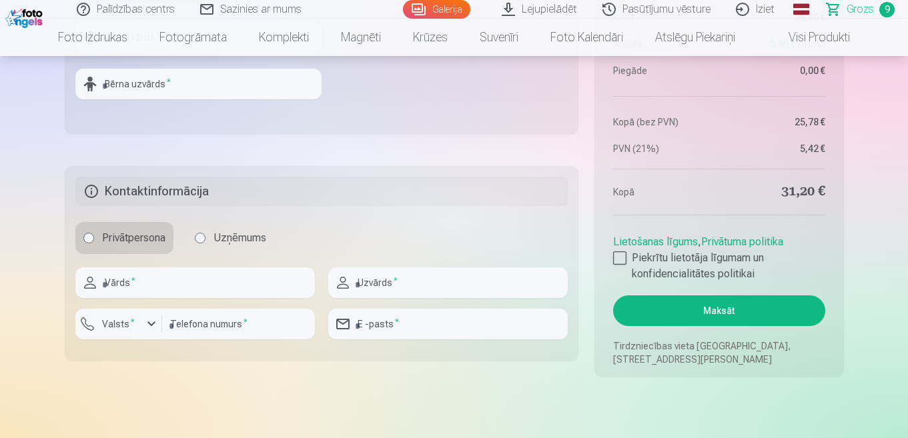
scroll to position [1667, 0]
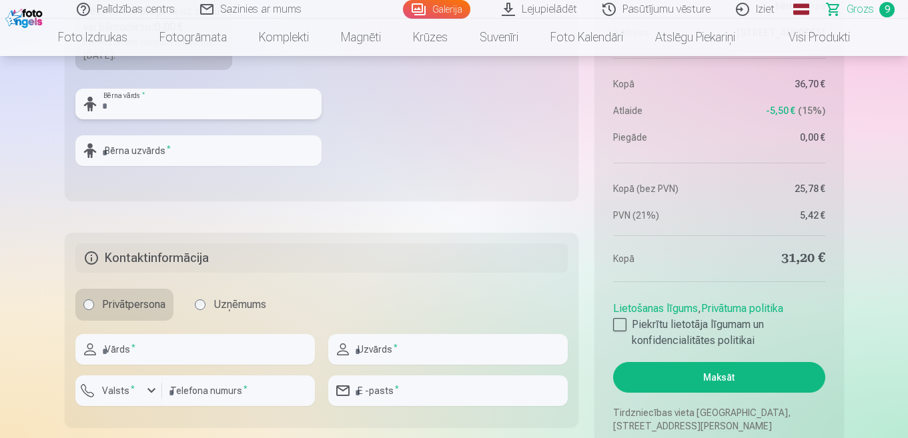
click at [171, 105] on input "text" at bounding box center [198, 104] width 246 height 31
type input "*******"
click at [169, 148] on input "text" at bounding box center [198, 150] width 246 height 31
type input "**********"
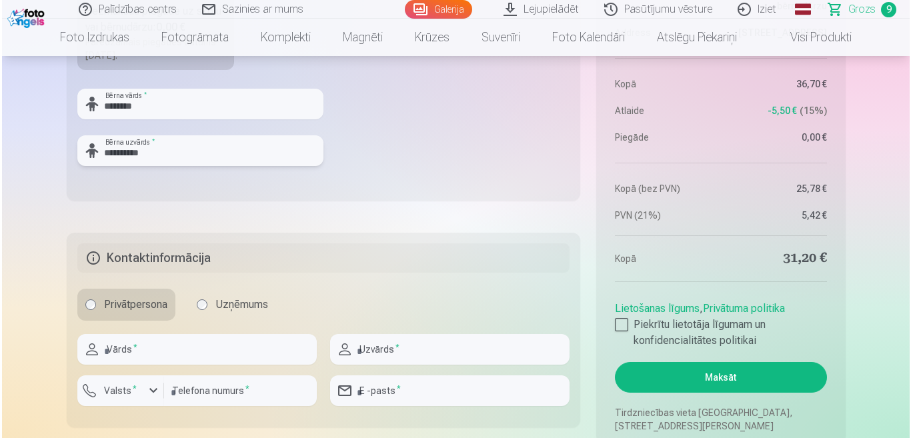
scroll to position [1800, 0]
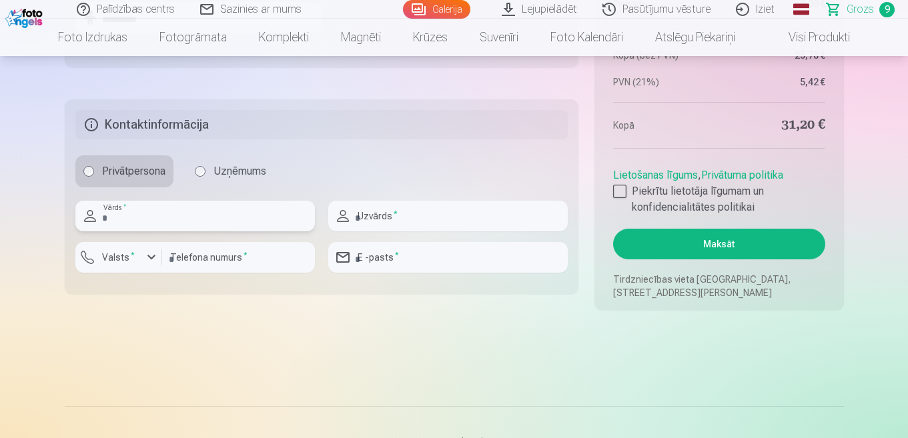
click at [151, 218] on input "text" at bounding box center [194, 216] width 239 height 31
type input "*****"
click at [153, 259] on div "button" at bounding box center [151, 257] width 16 height 16
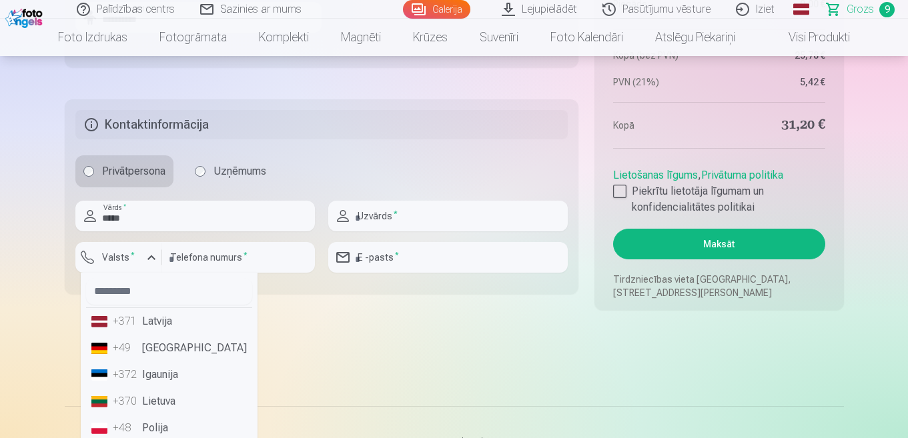
click at [143, 320] on li "+371 Latvija" at bounding box center [169, 321] width 166 height 27
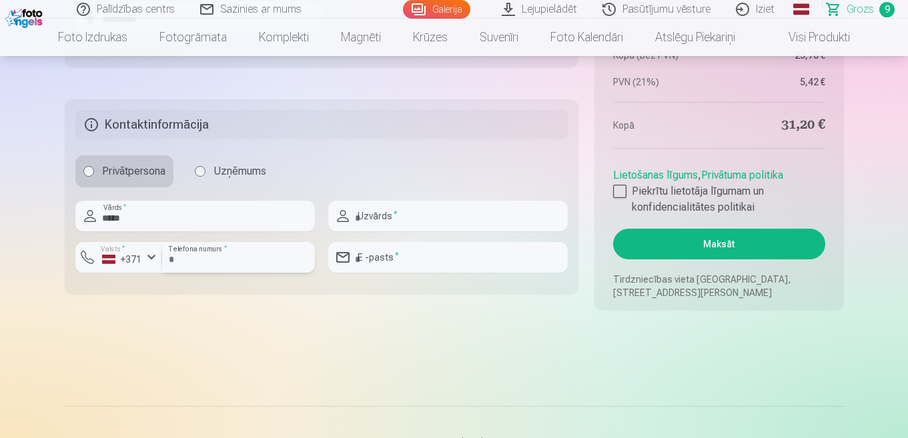
click at [200, 257] on input "number" at bounding box center [238, 257] width 153 height 31
type input "********"
click at [390, 219] on input "text" at bounding box center [447, 216] width 239 height 31
type input "**********"
click at [429, 253] on input "email" at bounding box center [447, 257] width 239 height 31
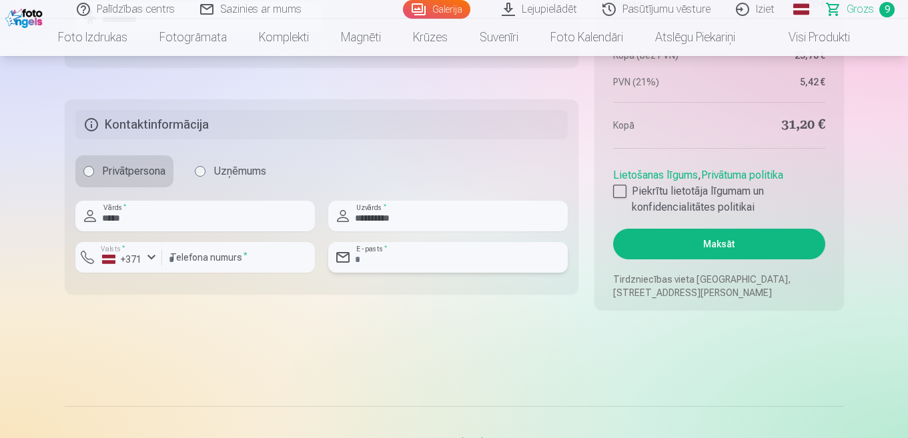
type input "**********"
click at [616, 188] on div at bounding box center [619, 191] width 13 height 13
click at [711, 247] on button "Maksāt" at bounding box center [718, 244] width 211 height 31
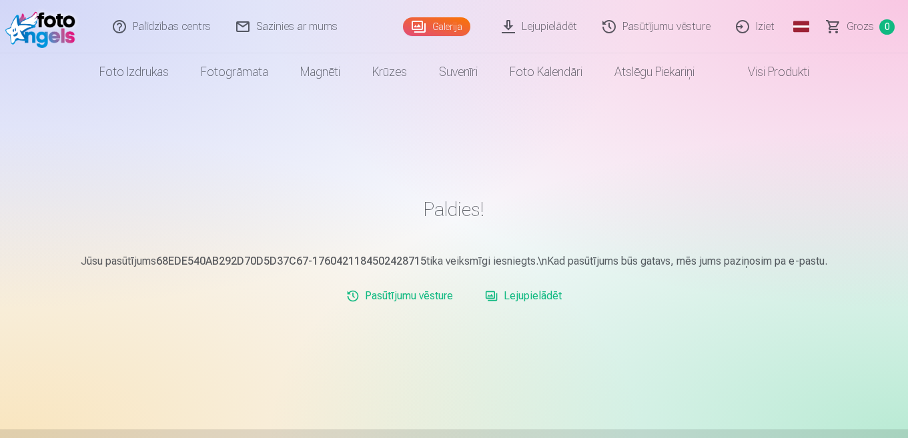
click at [764, 27] on link "Iziet" at bounding box center [755, 26] width 64 height 53
